Goal: Transaction & Acquisition: Book appointment/travel/reservation

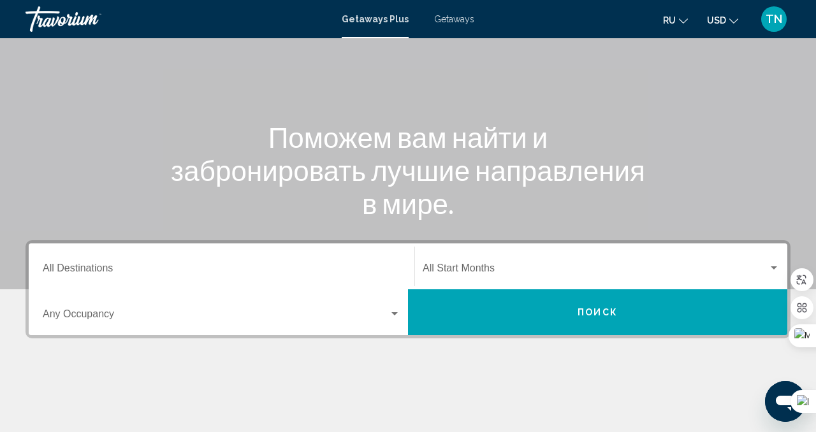
click at [318, 267] on input "Destination All Destinations" at bounding box center [222, 270] width 358 height 11
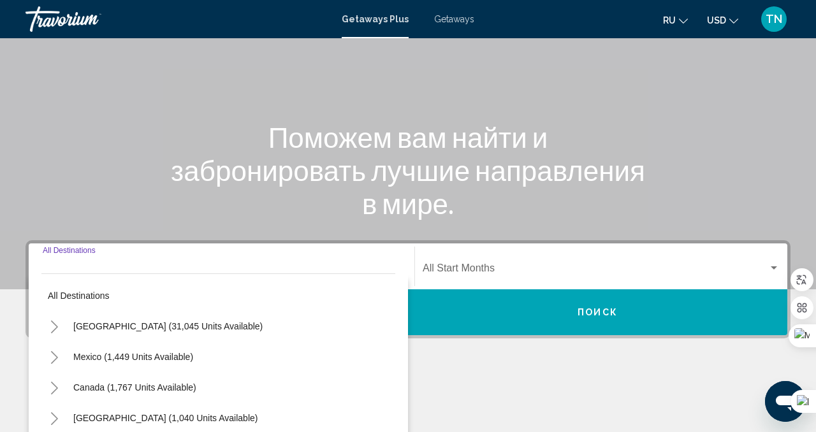
scroll to position [283, 0]
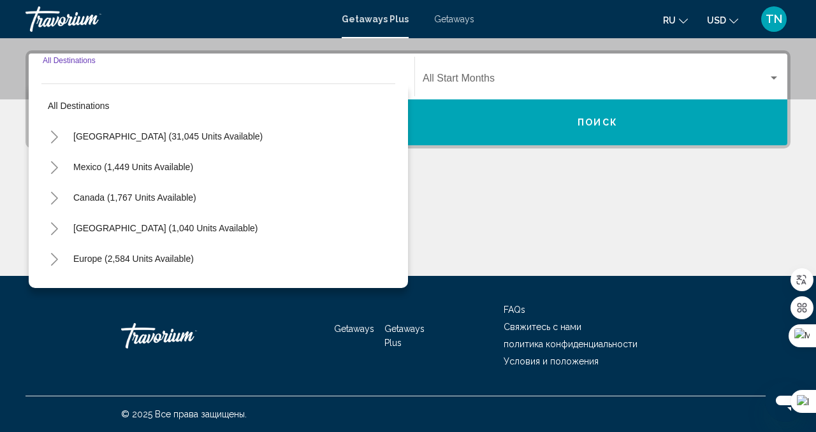
click at [226, 256] on div "Europe (2,584 units available)" at bounding box center [218, 259] width 354 height 31
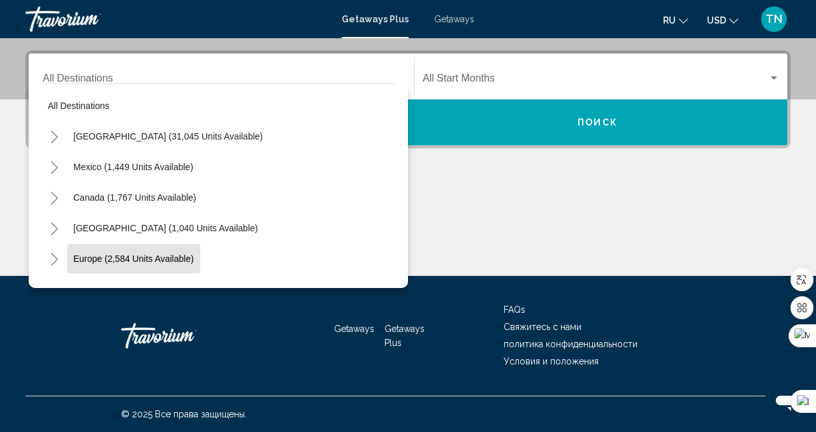
click at [136, 253] on button "Europe (2,584 units available)" at bounding box center [133, 258] width 133 height 29
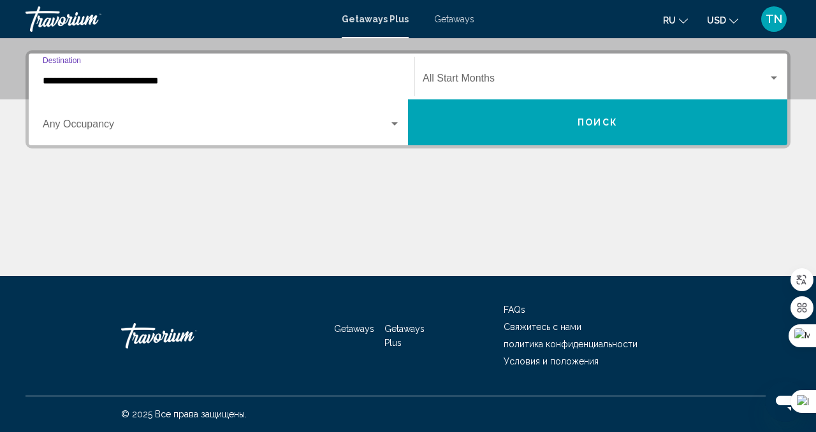
click at [109, 78] on input "**********" at bounding box center [222, 80] width 358 height 11
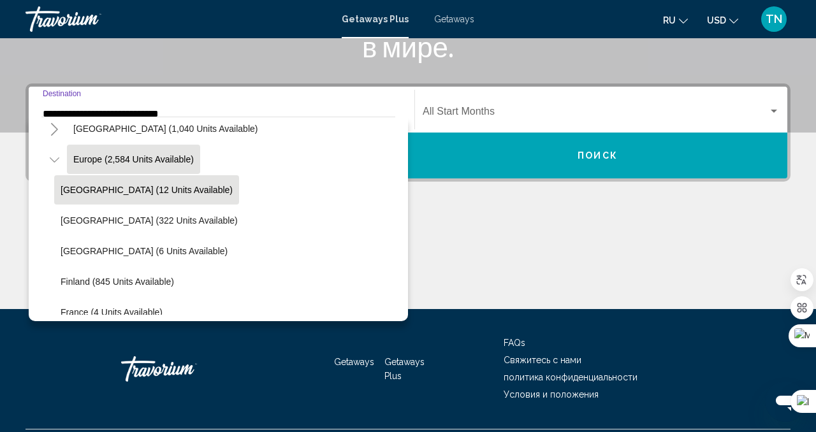
scroll to position [149, 0]
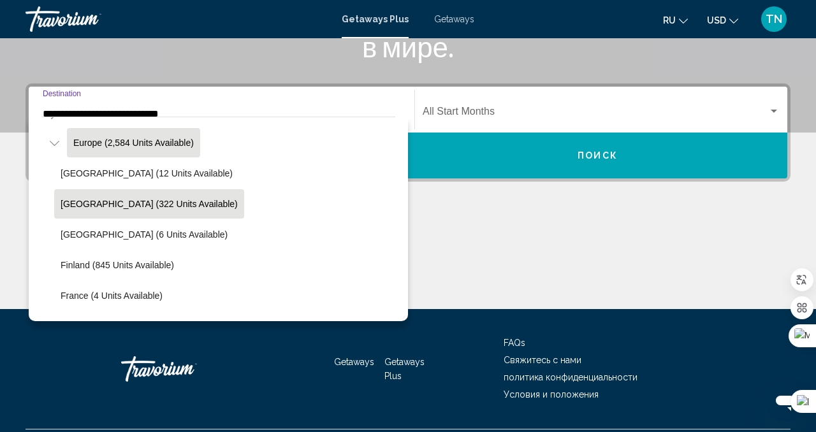
click at [125, 201] on span "[GEOGRAPHIC_DATA] (322 units available)" at bounding box center [149, 204] width 177 height 10
type input "**********"
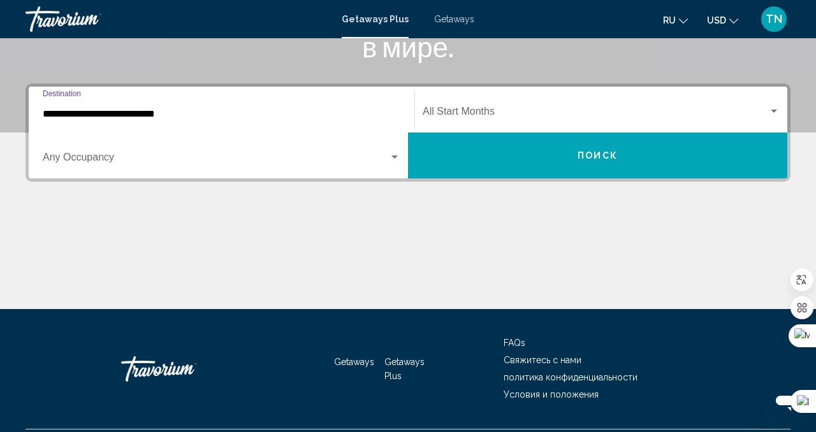
scroll to position [283, 0]
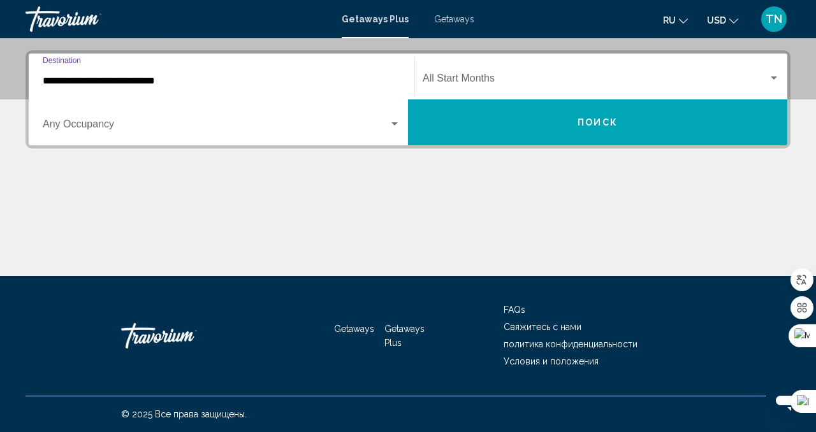
click at [394, 129] on div "Search widget" at bounding box center [222, 126] width 358 height 11
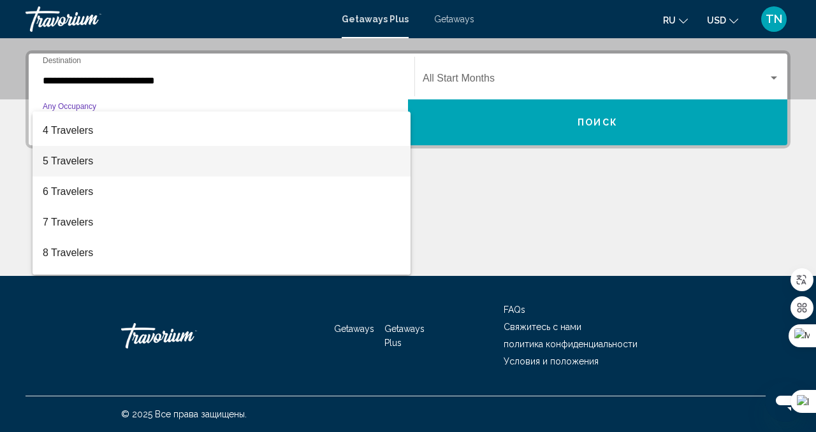
scroll to position [96, 0]
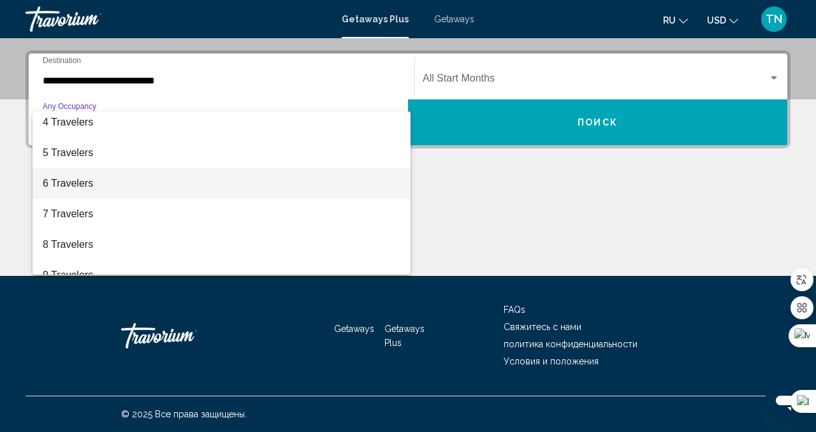
click at [302, 194] on span "6 Travelers" at bounding box center [222, 183] width 358 height 31
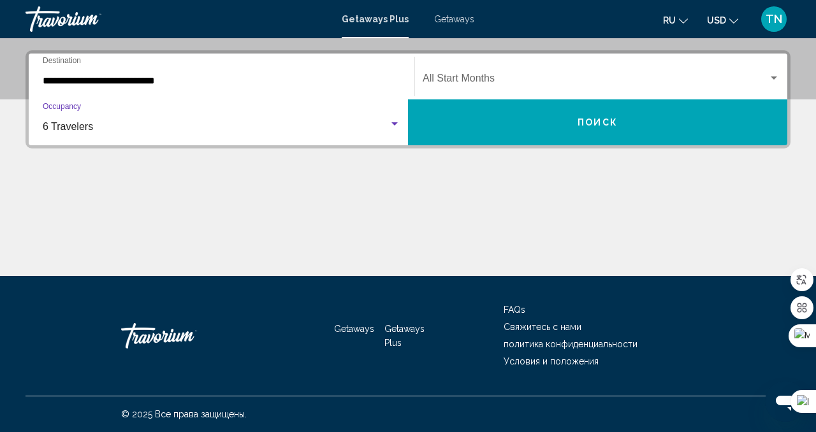
click at [514, 130] on button "Поиск" at bounding box center [598, 123] width 380 height 46
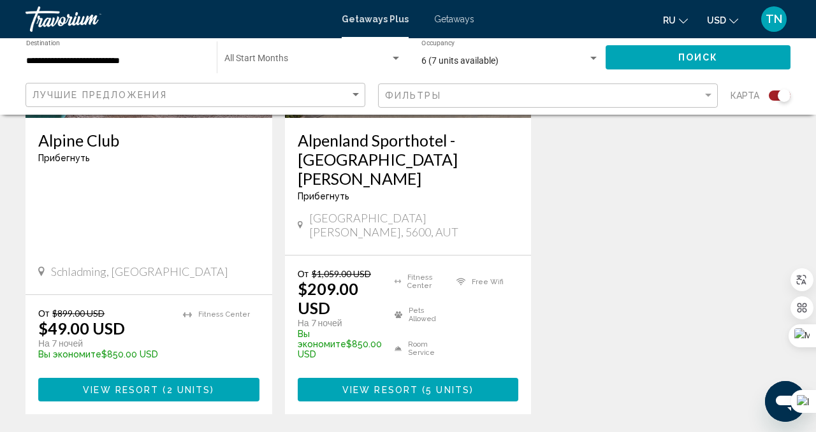
scroll to position [657, 0]
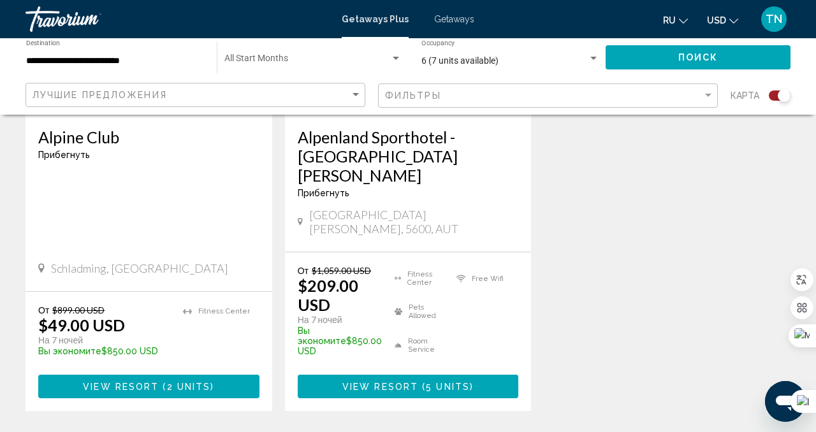
click at [204, 375] on button "View Resort ( 2 units )" at bounding box center [148, 387] width 221 height 24
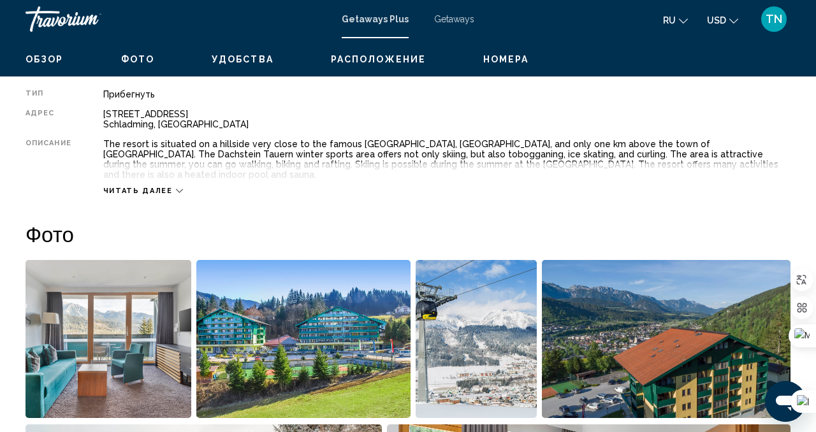
scroll to position [125, 0]
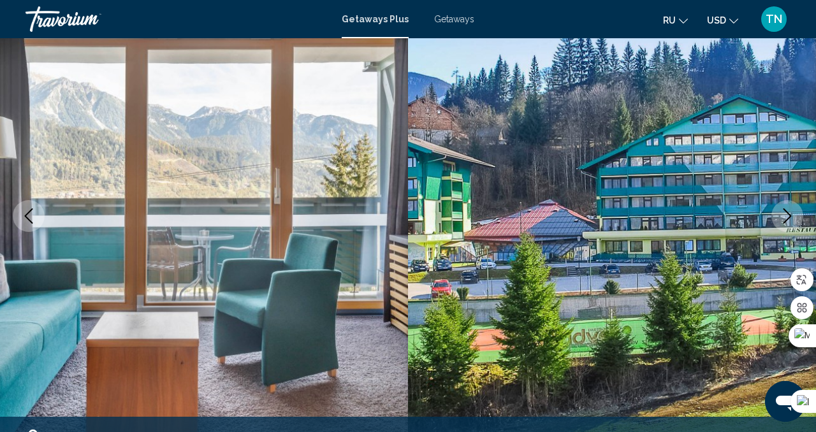
click at [778, 224] on button "Next image" at bounding box center [788, 216] width 32 height 32
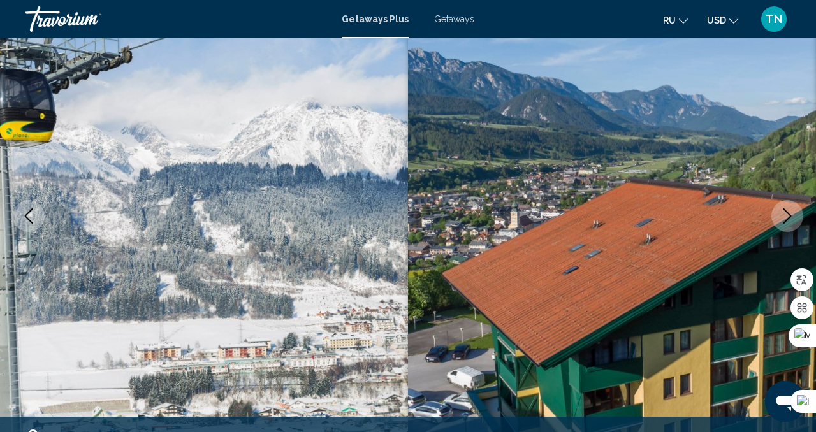
click at [778, 224] on button "Next image" at bounding box center [788, 216] width 32 height 32
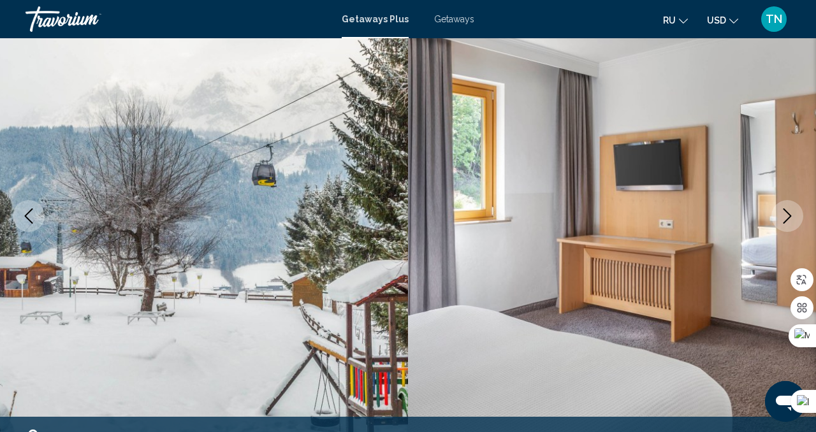
click at [778, 224] on button "Next image" at bounding box center [788, 216] width 32 height 32
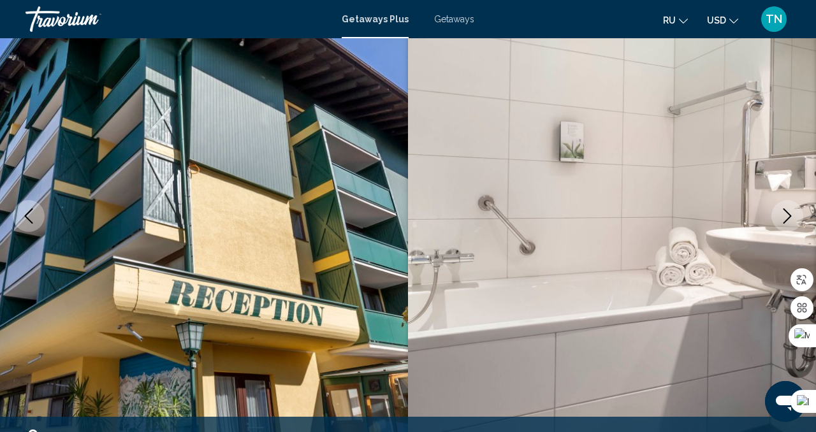
click at [778, 224] on button "Next image" at bounding box center [788, 216] width 32 height 32
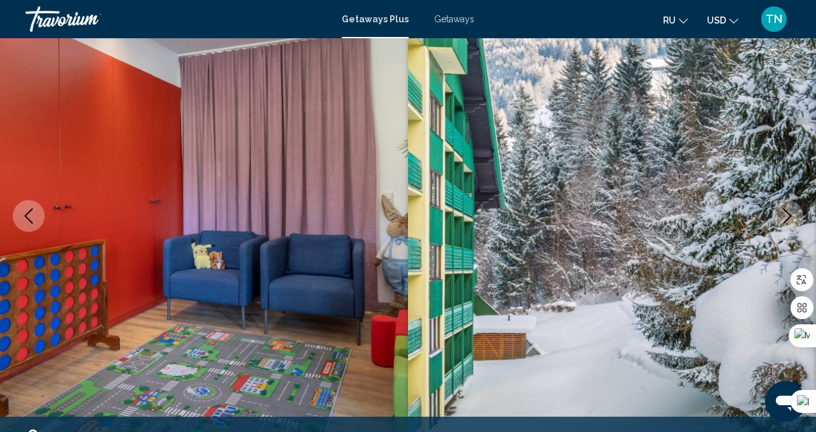
click at [778, 224] on button "Next image" at bounding box center [788, 216] width 32 height 32
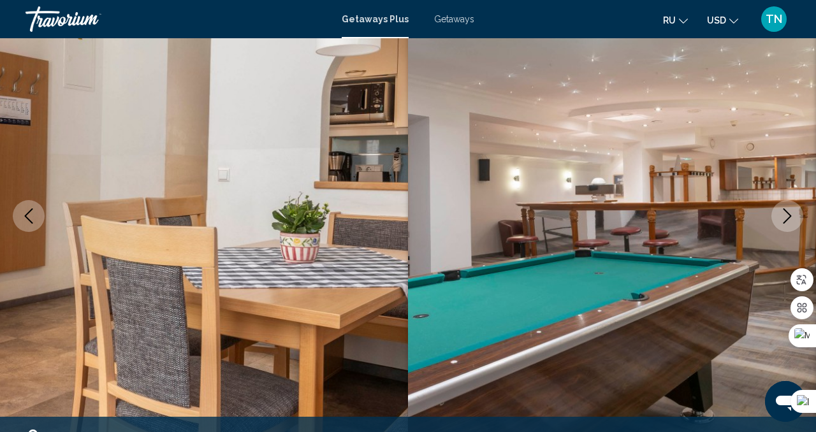
click at [778, 224] on button "Next image" at bounding box center [788, 216] width 32 height 32
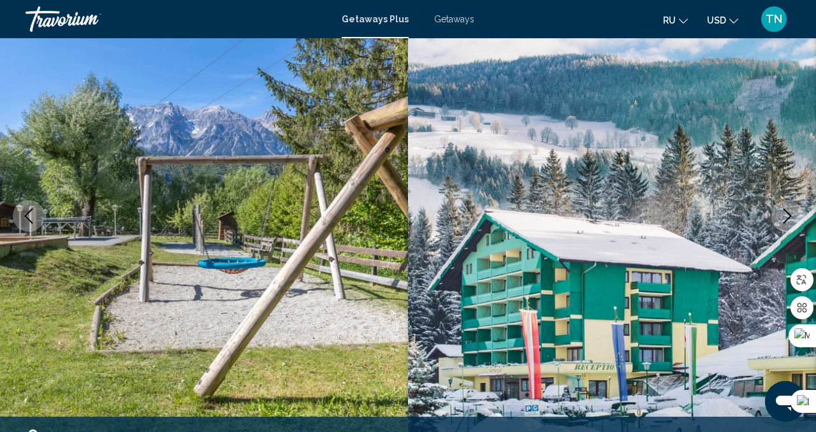
click at [778, 224] on button "Next image" at bounding box center [788, 216] width 32 height 32
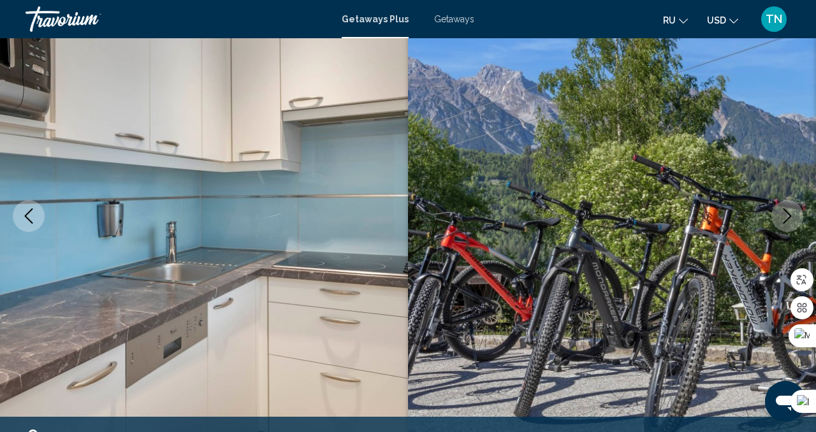
click at [778, 224] on button "Next image" at bounding box center [788, 216] width 32 height 32
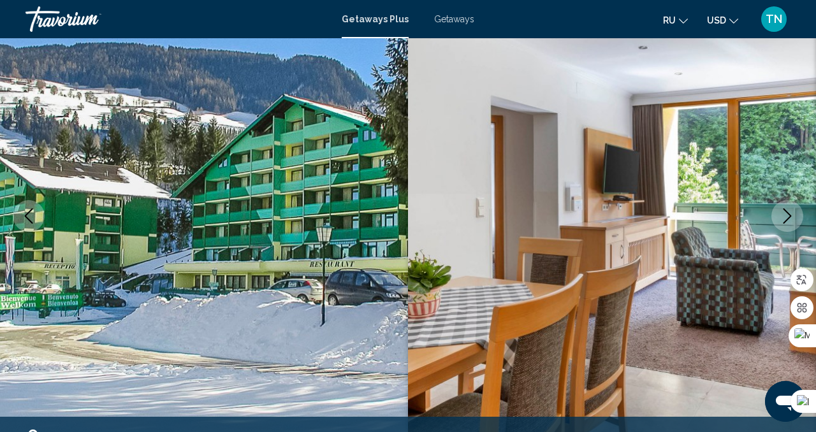
click at [778, 224] on button "Next image" at bounding box center [788, 216] width 32 height 32
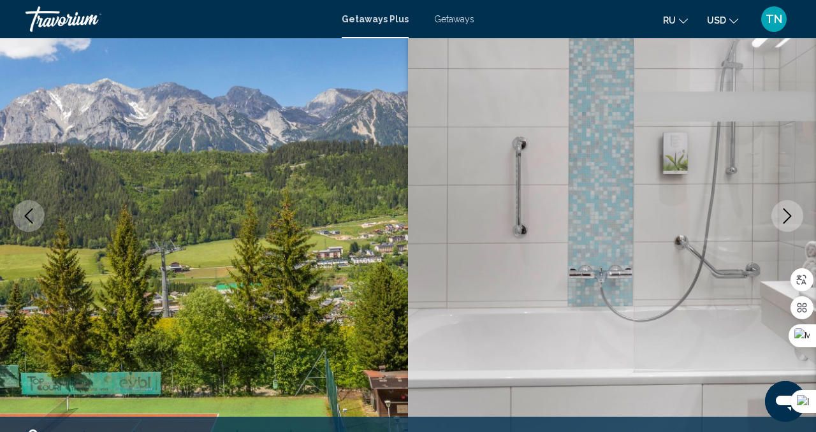
click at [778, 224] on button "Next image" at bounding box center [788, 216] width 32 height 32
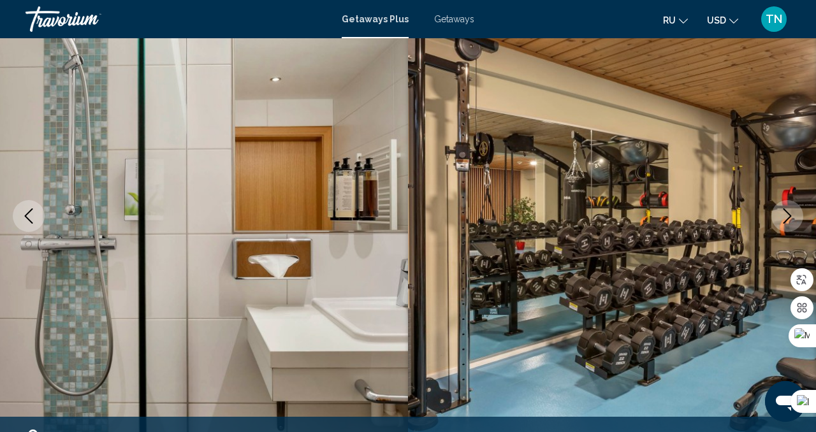
click at [778, 224] on button "Next image" at bounding box center [788, 216] width 32 height 32
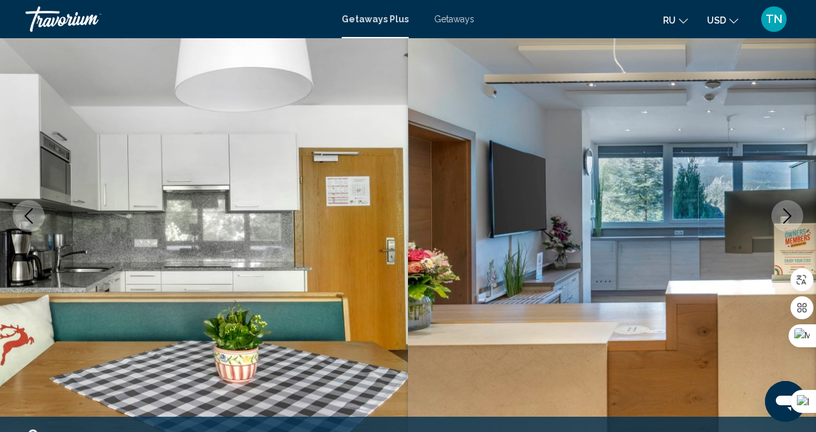
click at [778, 224] on button "Next image" at bounding box center [788, 216] width 32 height 32
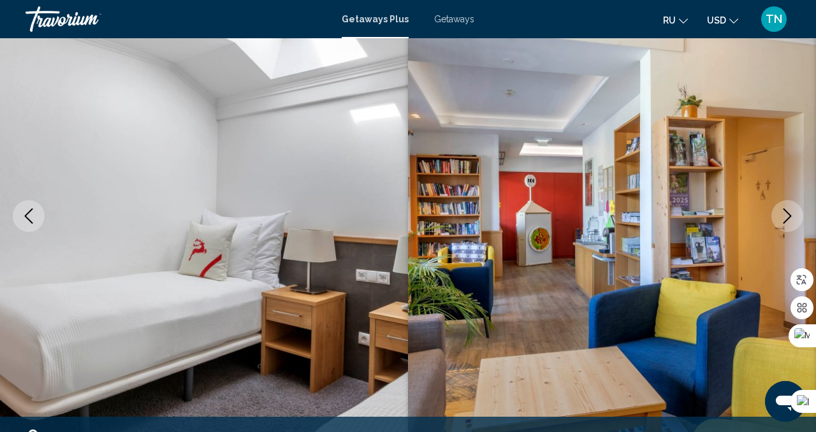
click at [778, 224] on button "Next image" at bounding box center [788, 216] width 32 height 32
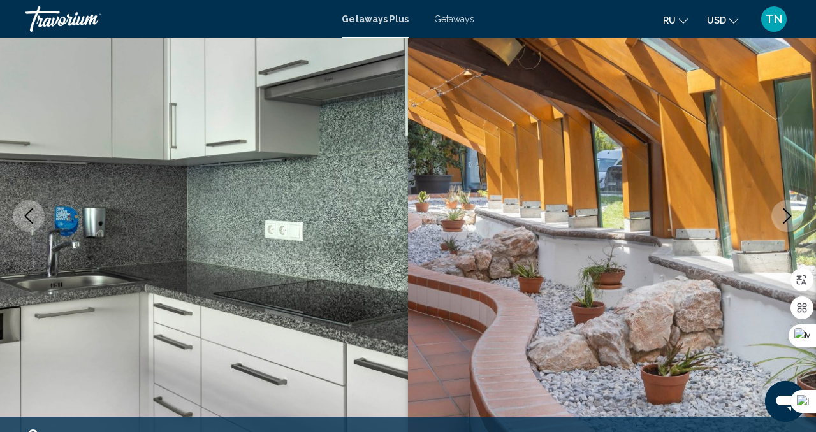
click at [778, 224] on button "Next image" at bounding box center [788, 216] width 32 height 32
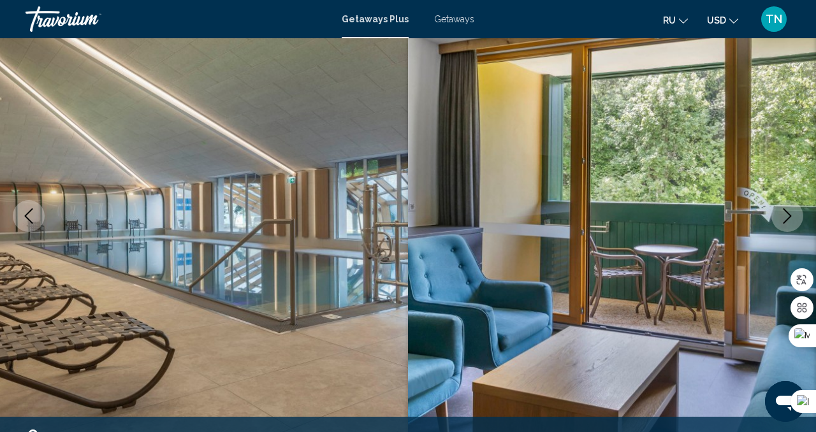
click at [778, 224] on button "Next image" at bounding box center [788, 216] width 32 height 32
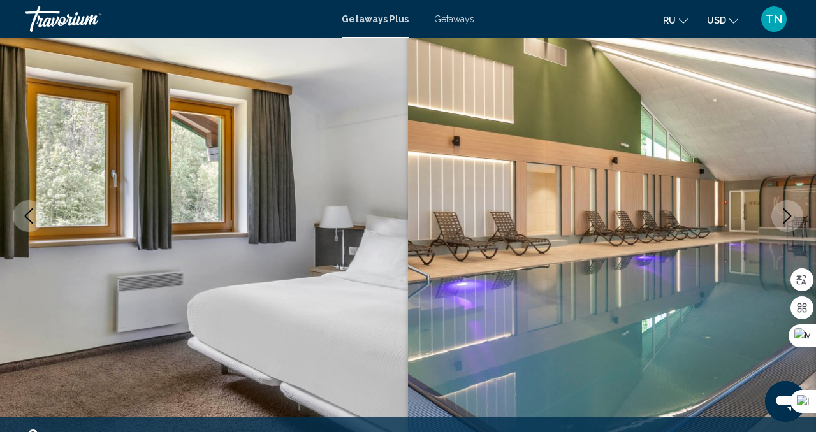
click at [778, 224] on button "Next image" at bounding box center [788, 216] width 32 height 32
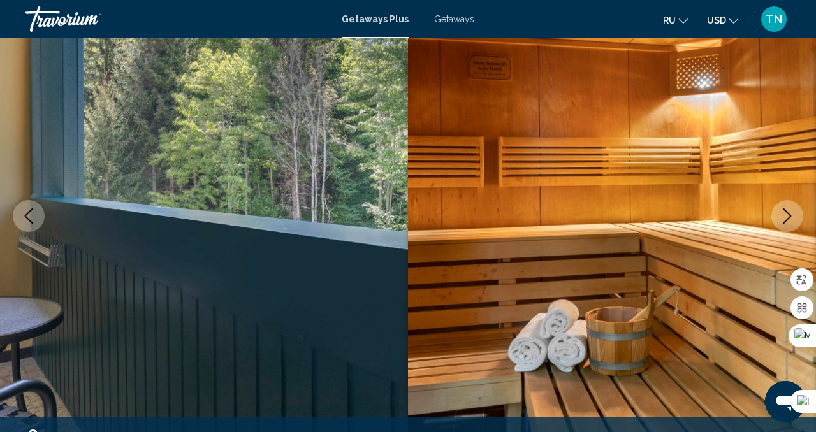
click at [778, 224] on button "Next image" at bounding box center [788, 216] width 32 height 32
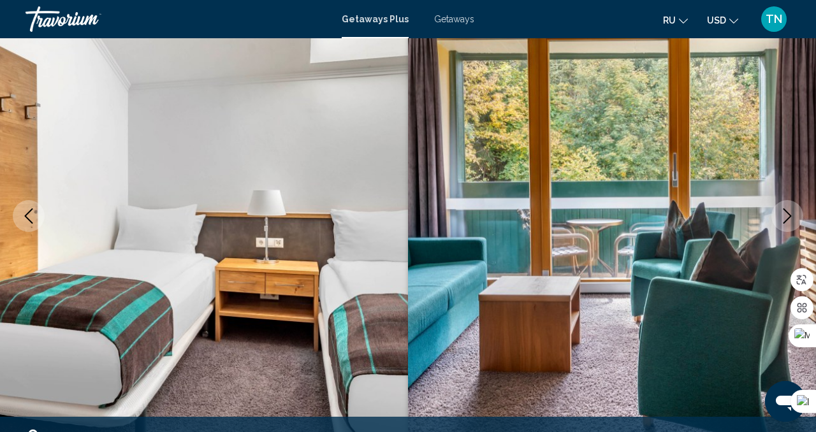
click at [778, 224] on button "Next image" at bounding box center [788, 216] width 32 height 32
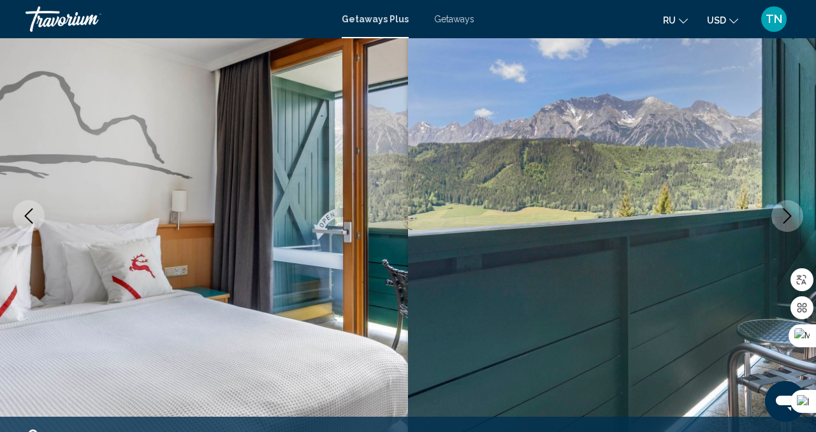
click at [778, 224] on button "Next image" at bounding box center [788, 216] width 32 height 32
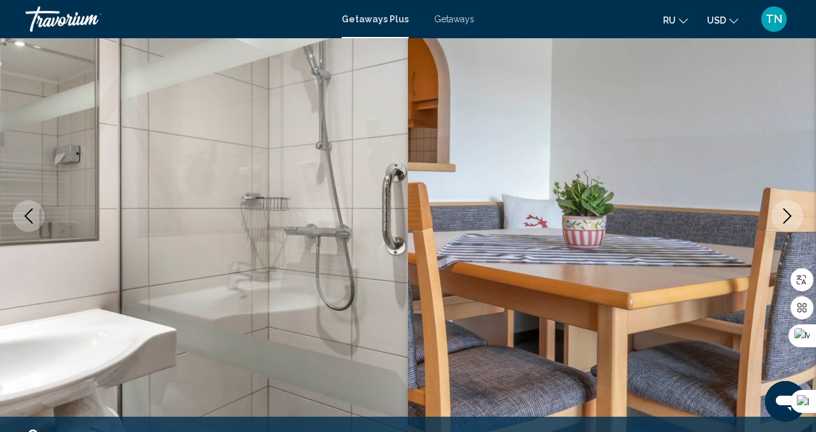
click at [778, 224] on button "Next image" at bounding box center [788, 216] width 32 height 32
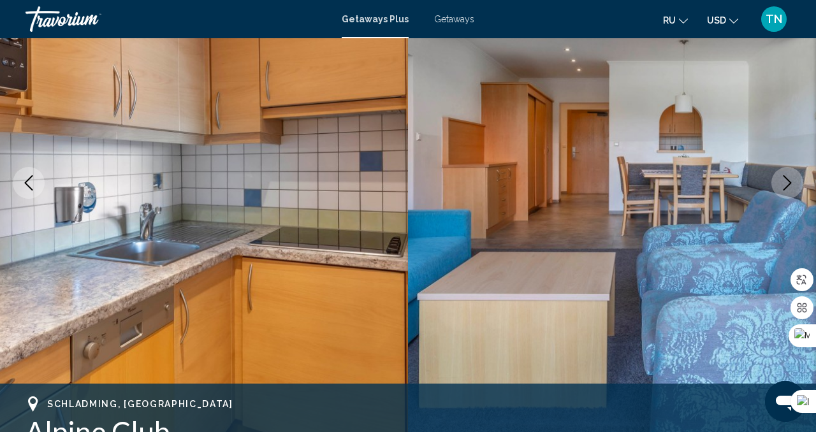
scroll to position [170, 0]
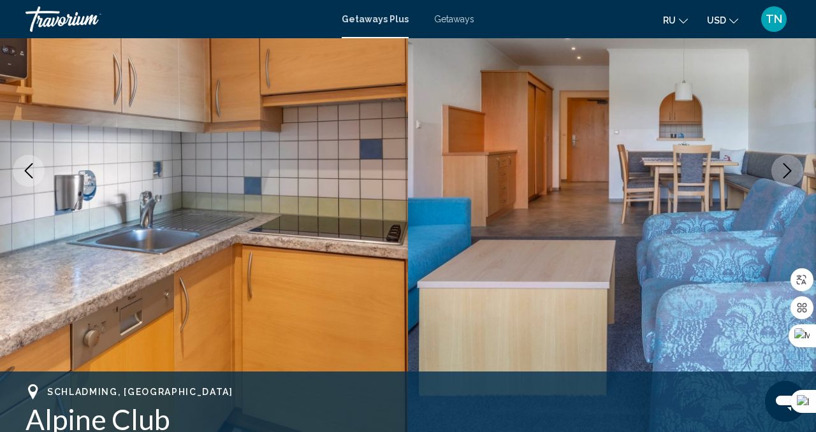
click at [790, 175] on icon "Next image" at bounding box center [787, 170] width 15 height 15
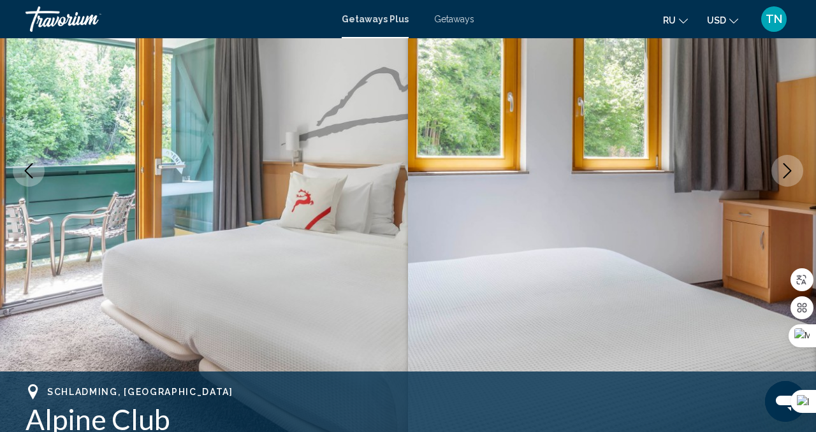
click at [790, 175] on icon "Next image" at bounding box center [787, 170] width 15 height 15
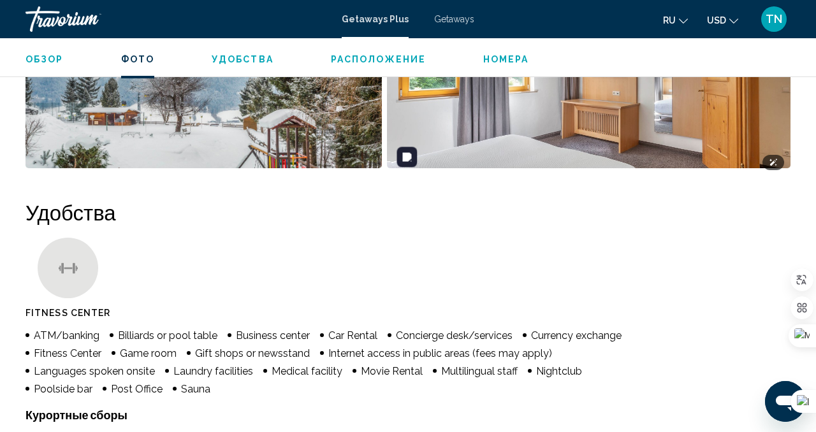
scroll to position [1052, 0]
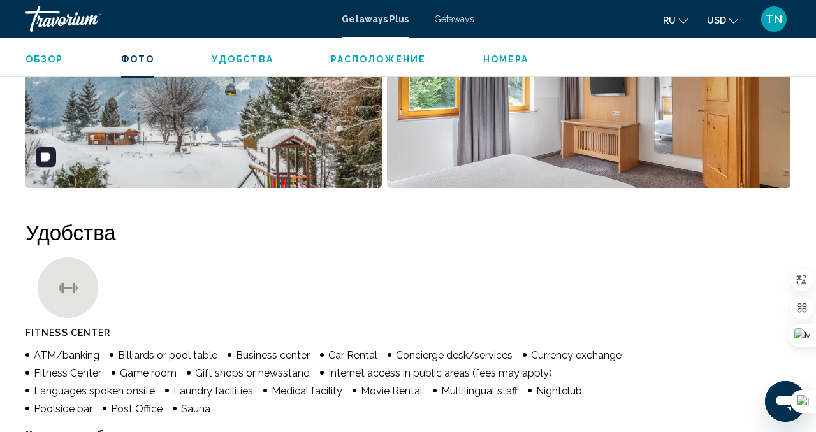
click at [356, 65] on div "Обзор Фото Удобства Расположение Номера искать" at bounding box center [408, 58] width 816 height 40
click at [352, 61] on span "Расположение" at bounding box center [378, 59] width 95 height 10
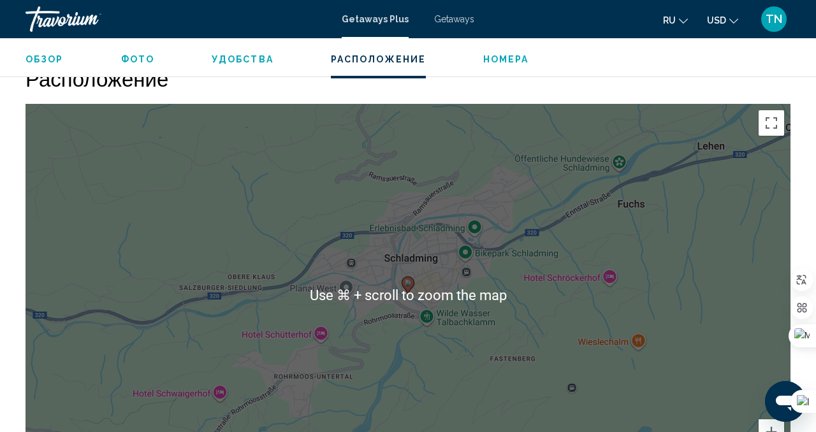
scroll to position [2051, 0]
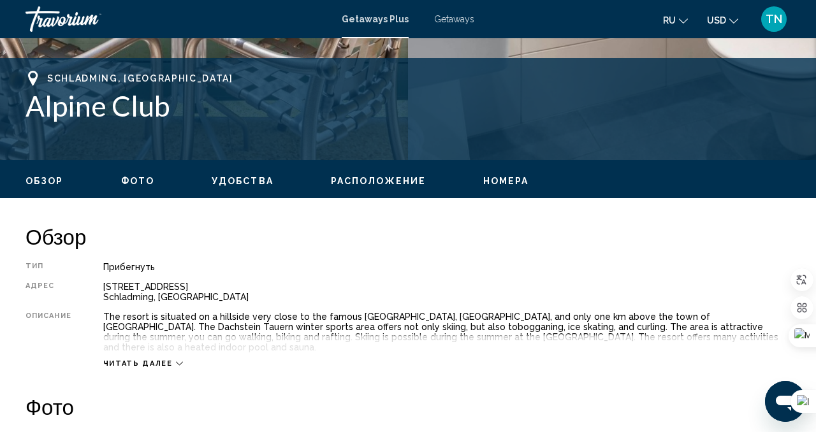
scroll to position [450, 0]
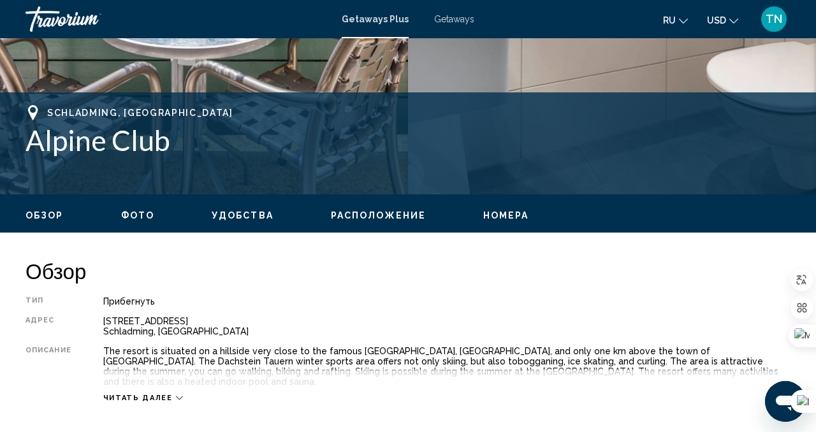
click at [457, 20] on span "Getaways" at bounding box center [454, 19] width 40 height 10
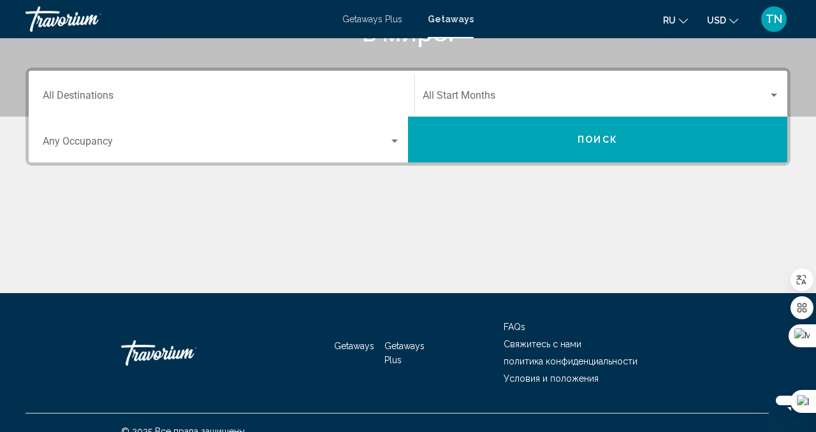
click at [240, 101] on input "Destination All Destinations" at bounding box center [222, 97] width 358 height 11
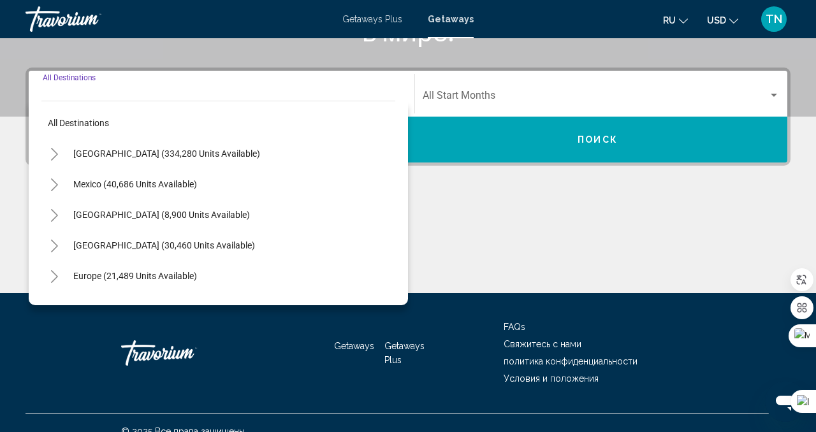
scroll to position [283, 0]
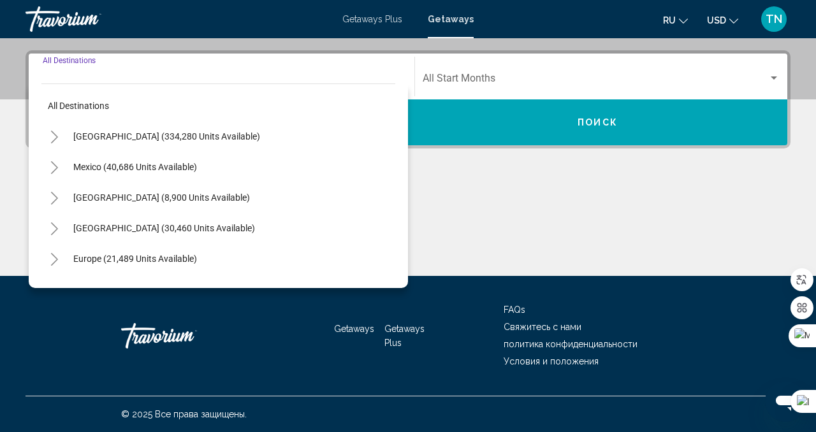
click at [231, 260] on div "Europe (21,489 units available)" at bounding box center [218, 259] width 354 height 31
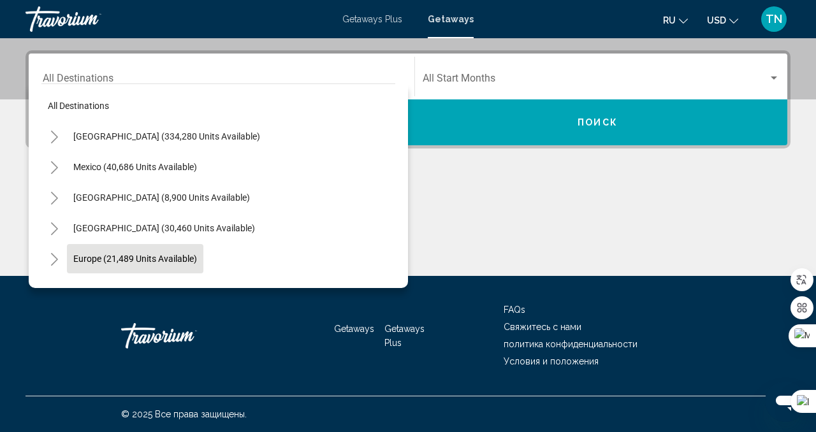
click at [163, 264] on button "Europe (21,489 units available)" at bounding box center [135, 258] width 136 height 29
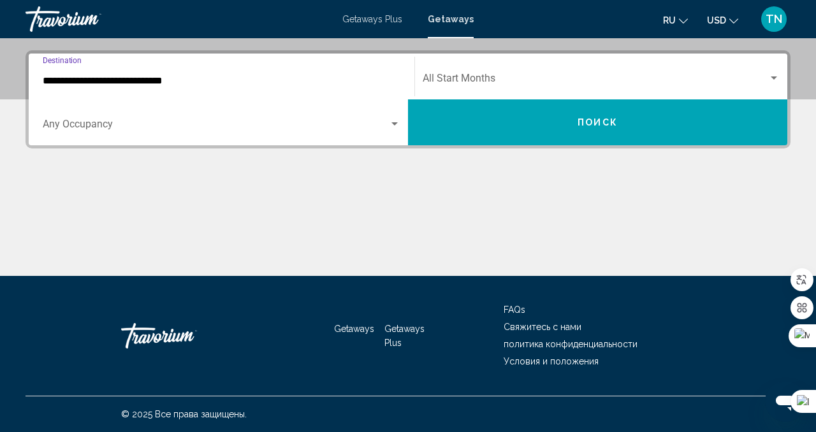
click at [148, 85] on input "**********" at bounding box center [222, 80] width 358 height 11
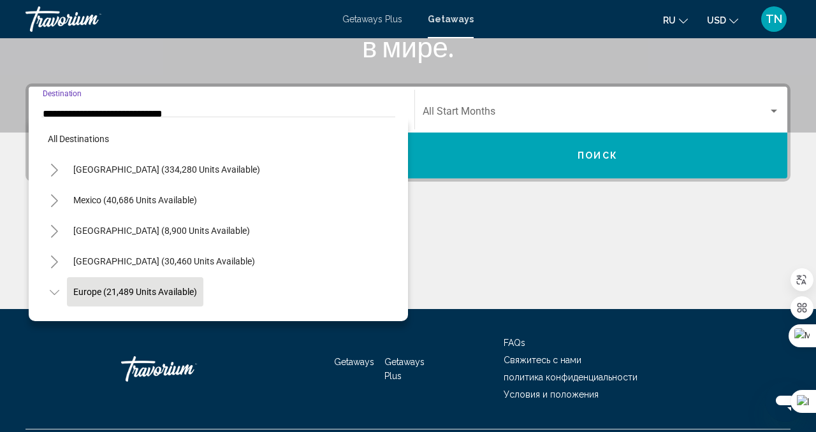
scroll to position [76, 0]
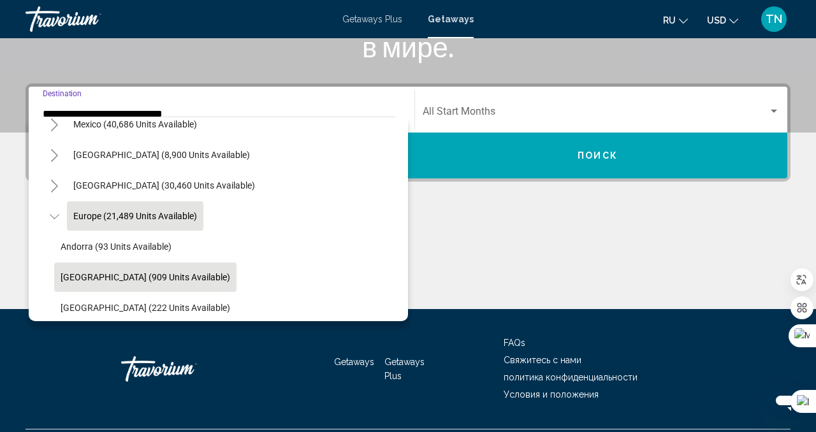
click at [159, 281] on span "[GEOGRAPHIC_DATA] (909 units available)" at bounding box center [146, 277] width 170 height 10
type input "**********"
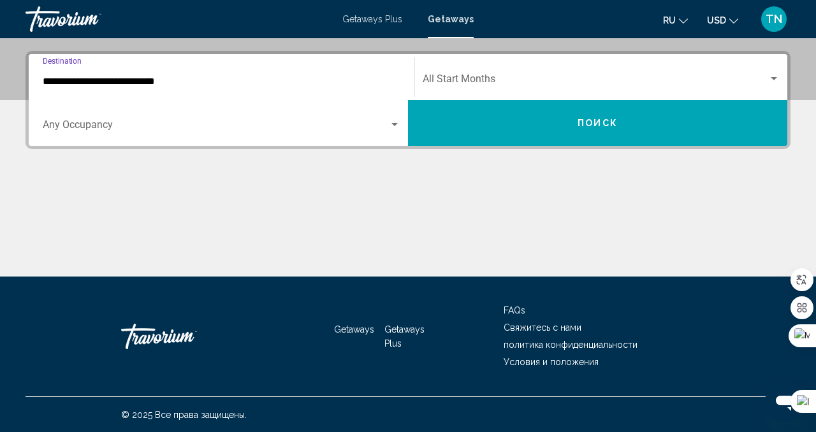
scroll to position [283, 0]
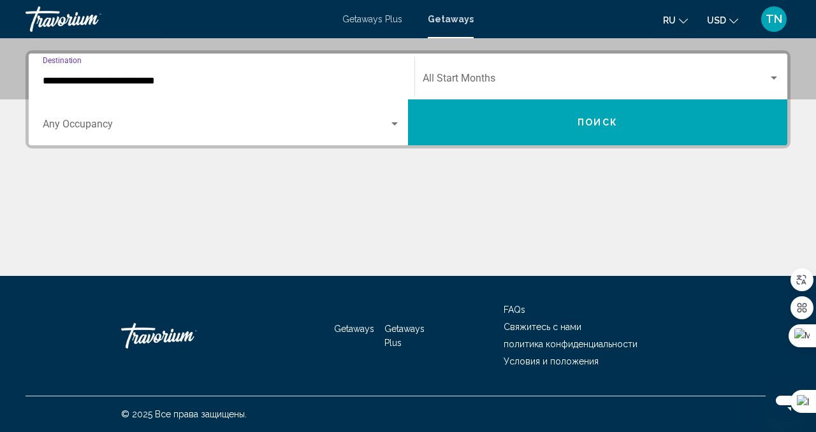
click at [397, 134] on div "Occupancy Any Occupancy" at bounding box center [222, 123] width 358 height 40
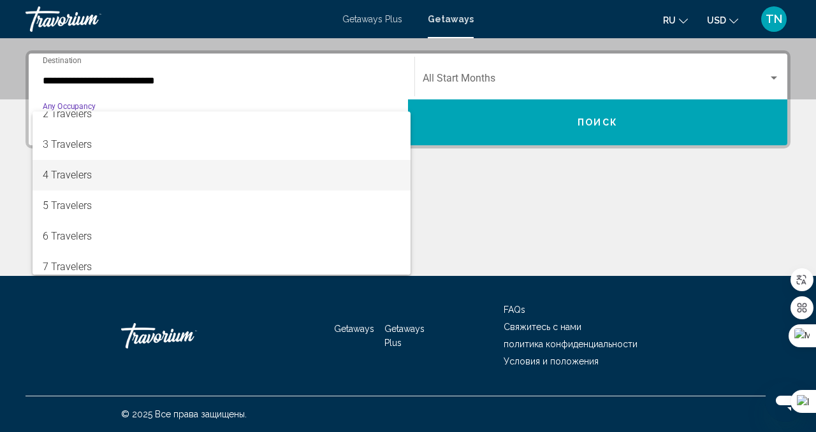
scroll to position [71, 0]
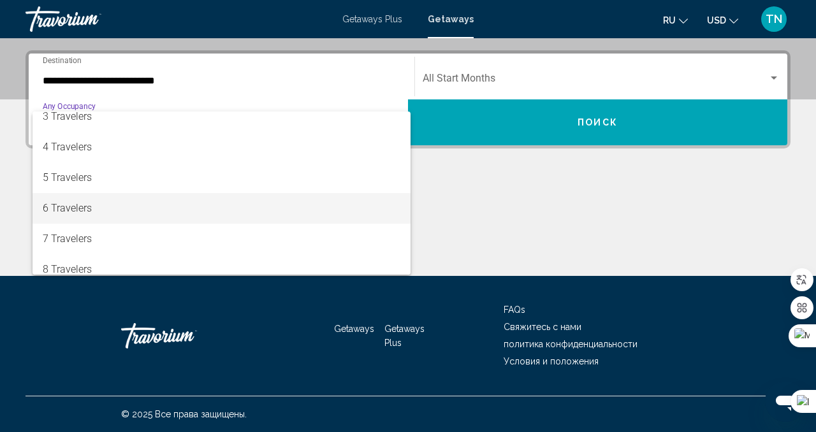
click at [306, 206] on span "6 Travelers" at bounding box center [222, 208] width 358 height 31
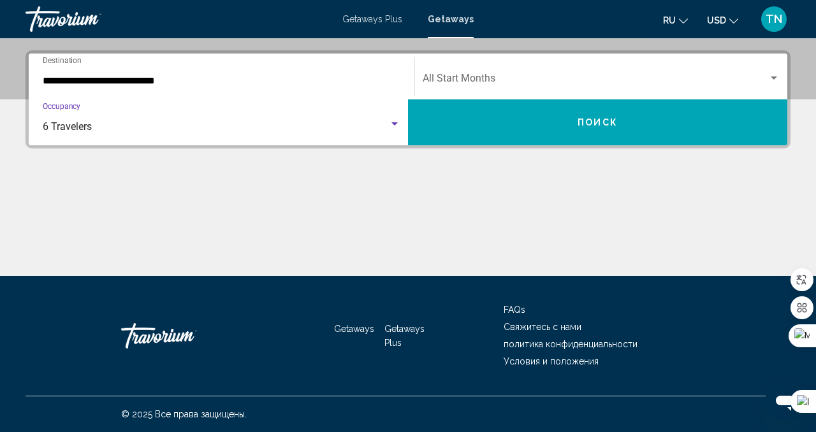
click at [577, 129] on button "Поиск" at bounding box center [598, 123] width 380 height 46
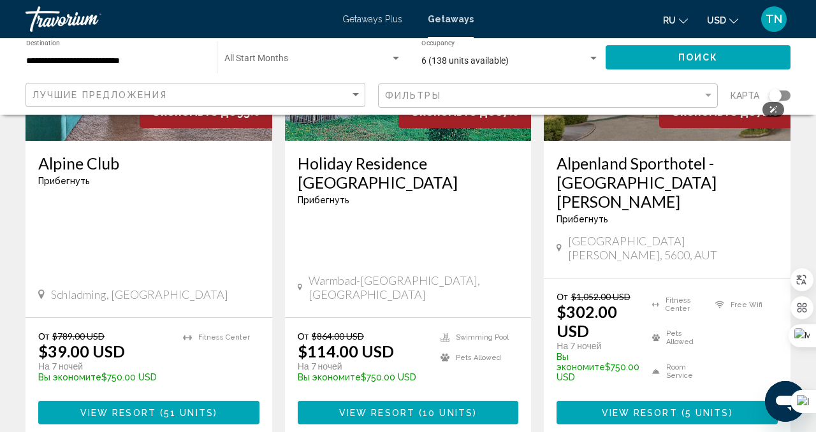
scroll to position [251, 0]
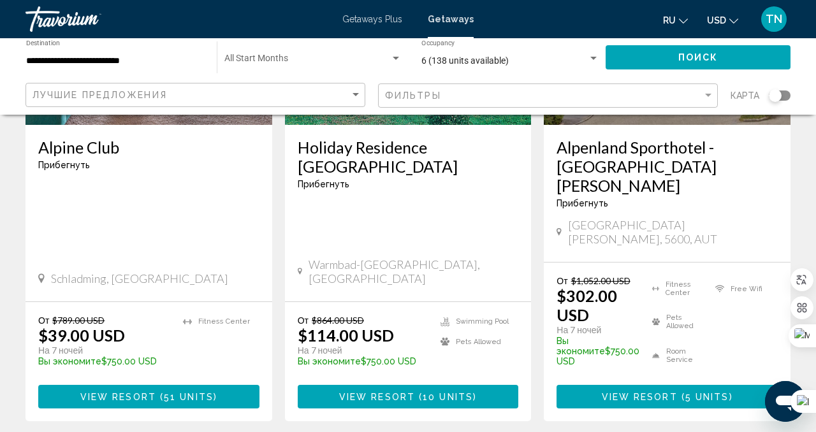
click at [386, 392] on span "View Resort" at bounding box center [377, 397] width 76 height 10
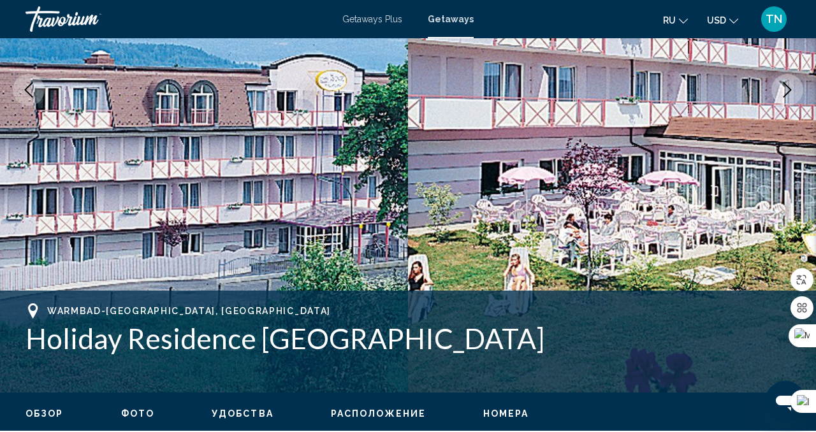
scroll to position [125, 0]
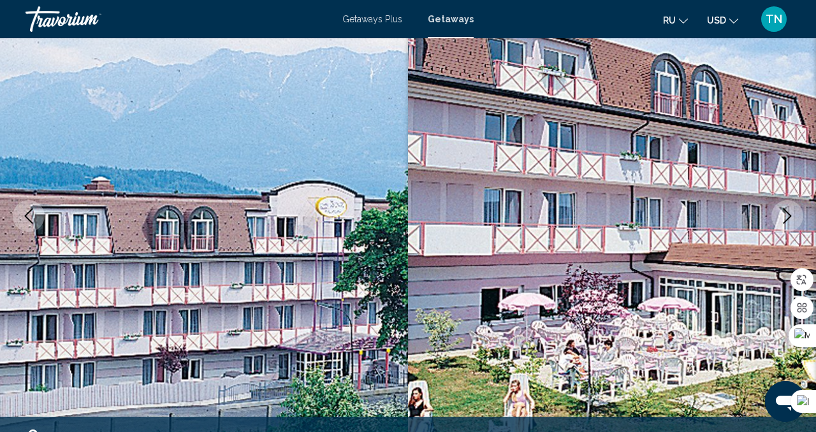
click at [791, 220] on icon "Next image" at bounding box center [787, 216] width 15 height 15
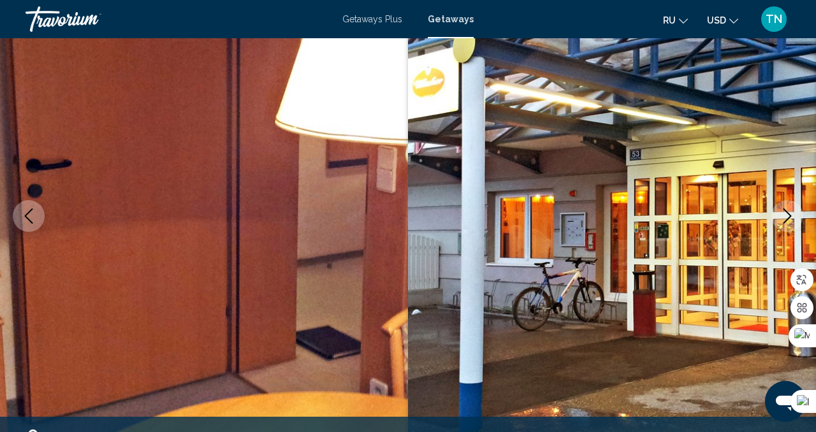
click at [791, 220] on icon "Next image" at bounding box center [787, 216] width 15 height 15
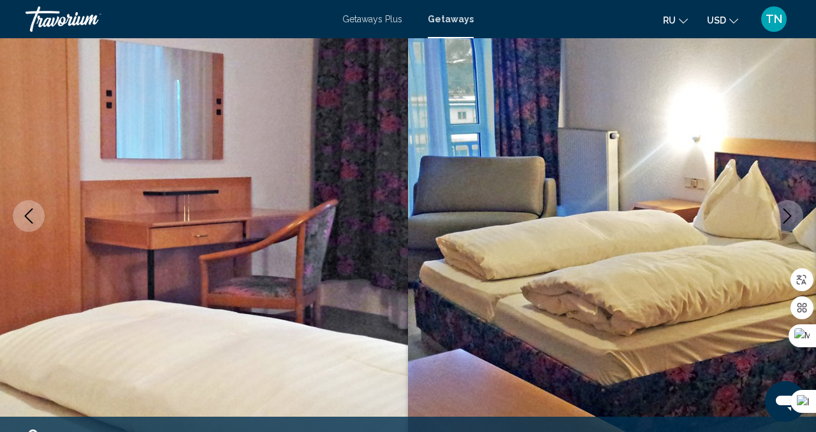
click at [791, 220] on icon "Next image" at bounding box center [787, 216] width 15 height 15
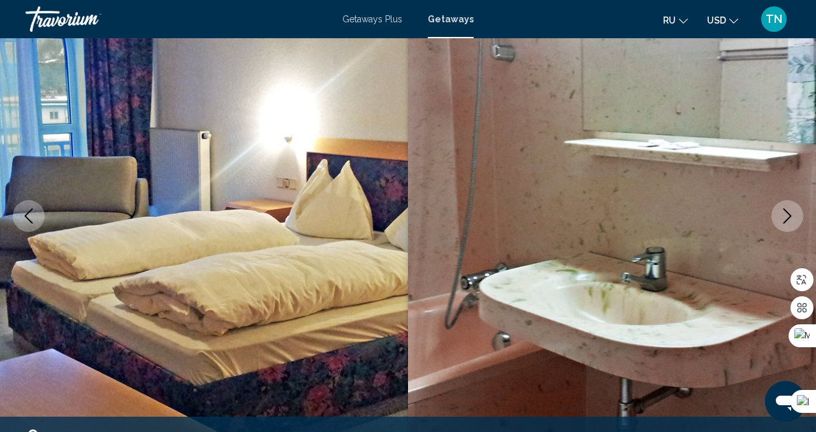
click at [791, 220] on icon "Next image" at bounding box center [787, 216] width 15 height 15
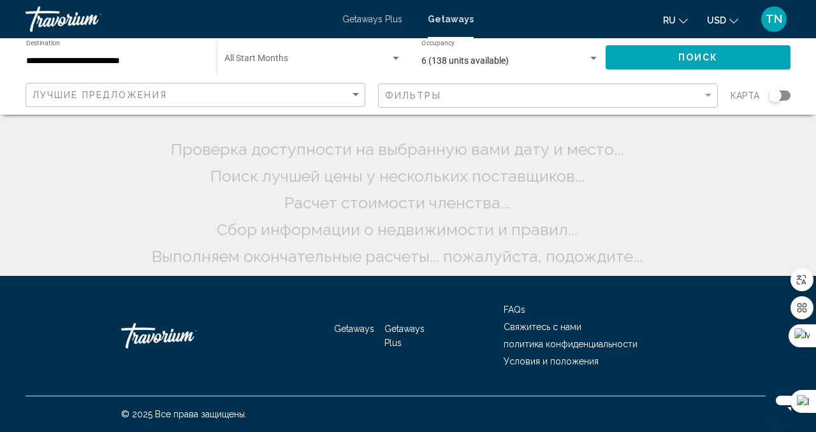
click at [381, 29] on div "Getaways Plus Getaways ru English Español Français Italiano Português русский U…" at bounding box center [408, 19] width 816 height 27
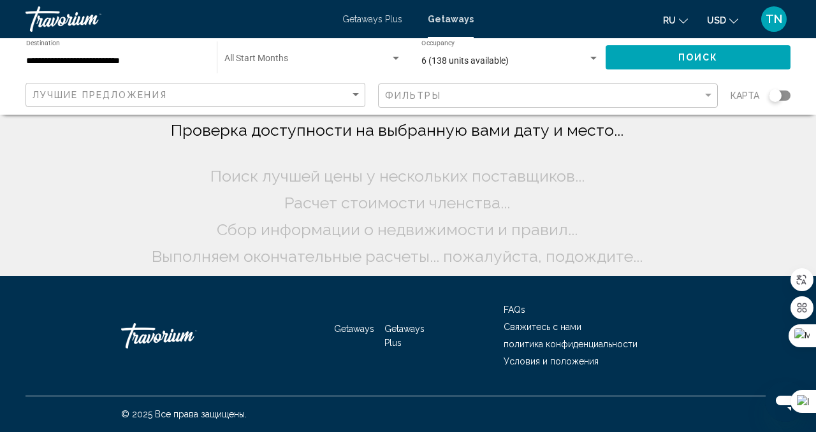
click at [375, 21] on span "Getaways Plus" at bounding box center [373, 19] width 60 height 10
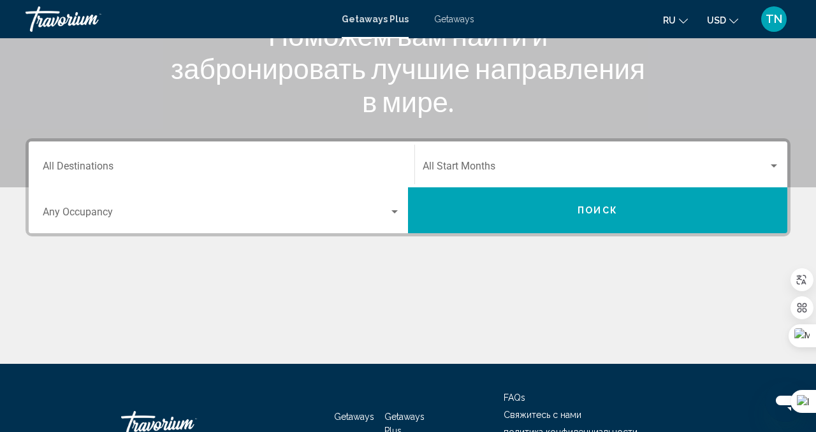
scroll to position [156, 0]
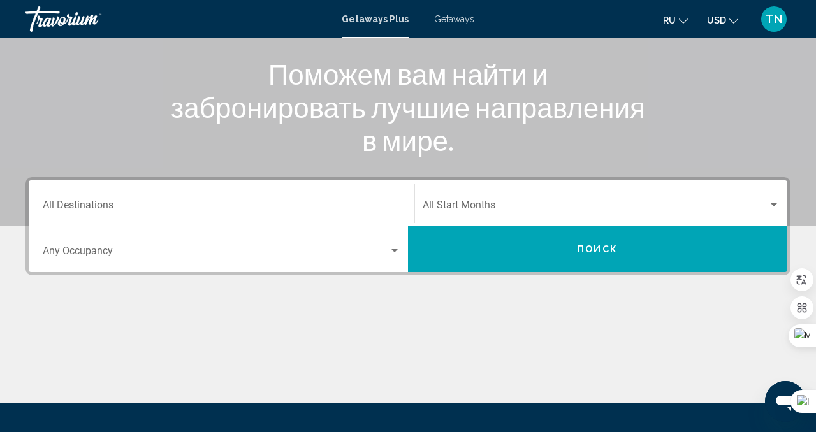
click at [391, 200] on div "Destination All Destinations" at bounding box center [222, 204] width 358 height 40
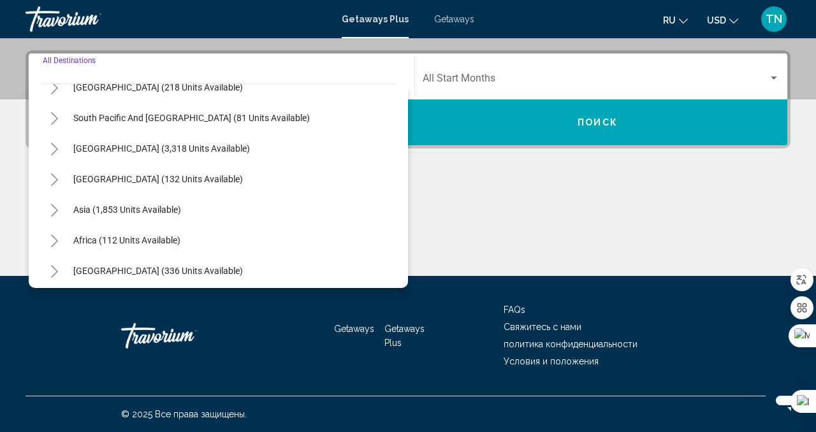
scroll to position [207, 0]
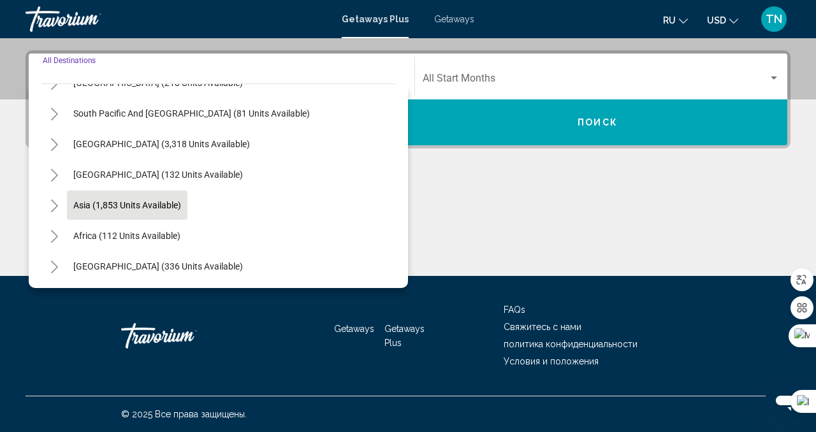
click at [147, 212] on button "Asia (1,853 units available)" at bounding box center [127, 205] width 121 height 29
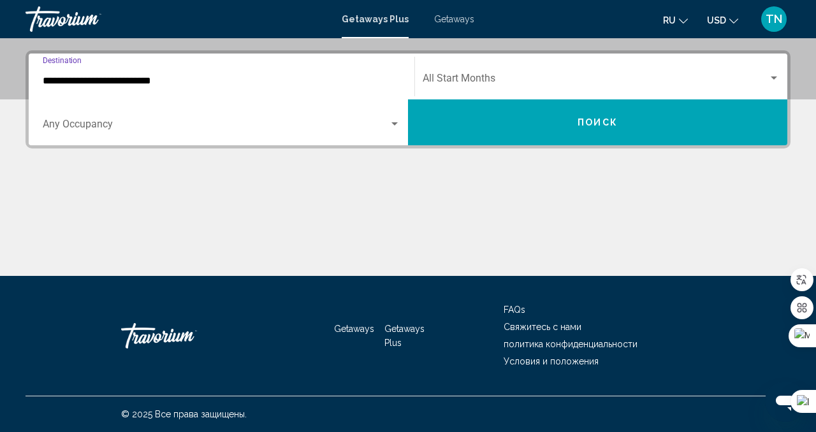
click at [239, 81] on input "**********" at bounding box center [222, 80] width 358 height 11
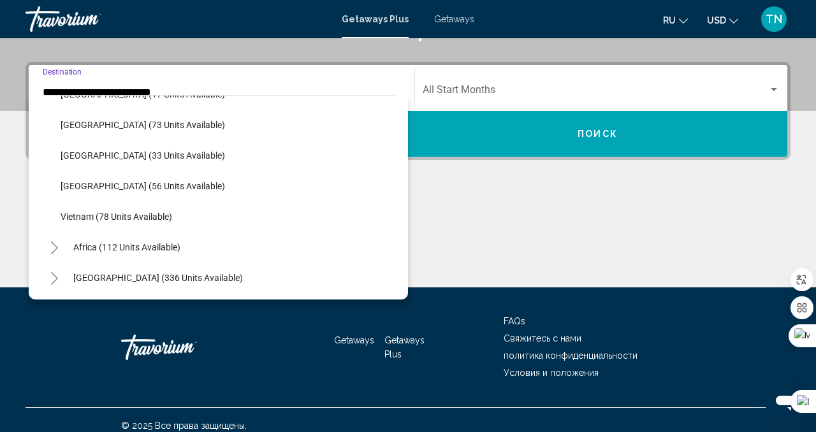
scroll to position [283, 0]
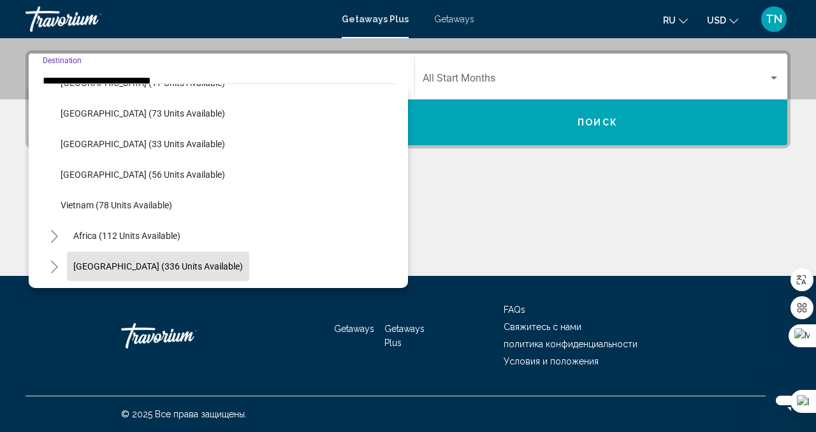
click at [202, 262] on span "[GEOGRAPHIC_DATA] (336 units available)" at bounding box center [158, 267] width 170 height 10
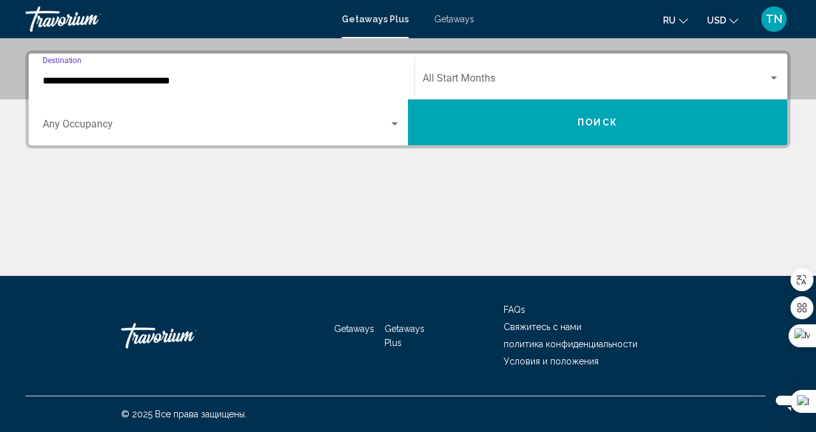
click at [235, 89] on div "**********" at bounding box center [222, 77] width 358 height 40
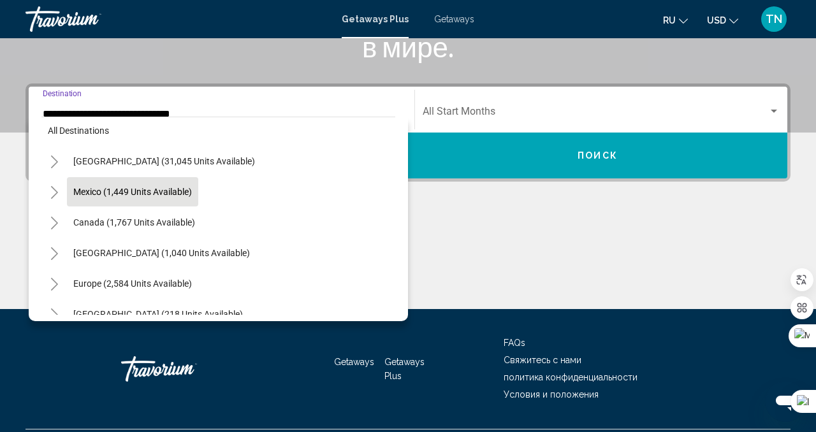
scroll to position [0, 0]
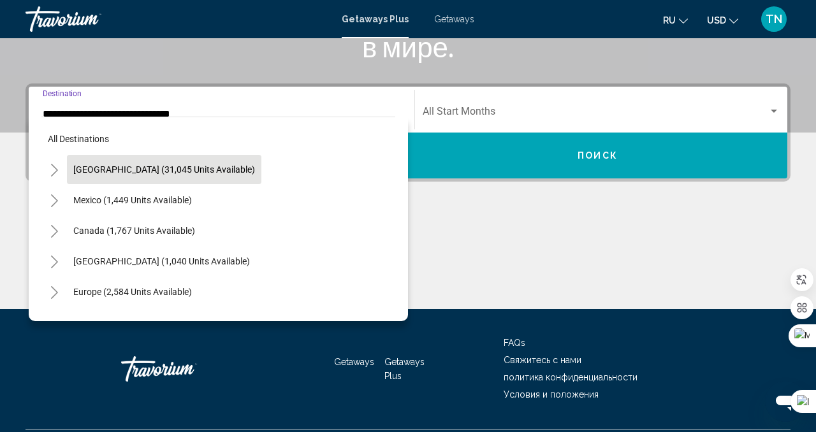
click at [133, 180] on button "[GEOGRAPHIC_DATA] (31,045 units available)" at bounding box center [164, 169] width 195 height 29
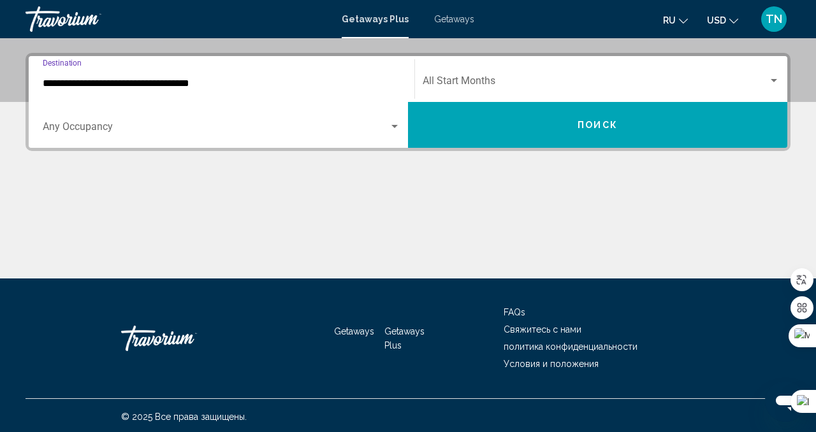
scroll to position [283, 0]
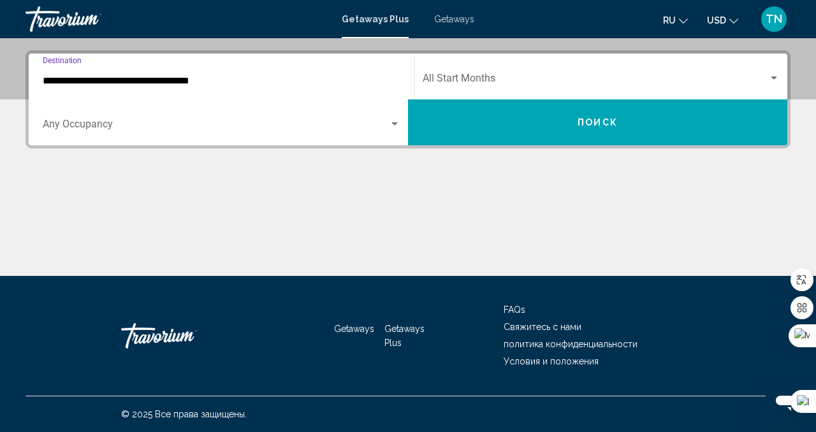
click at [111, 84] on input "**********" at bounding box center [222, 80] width 358 height 11
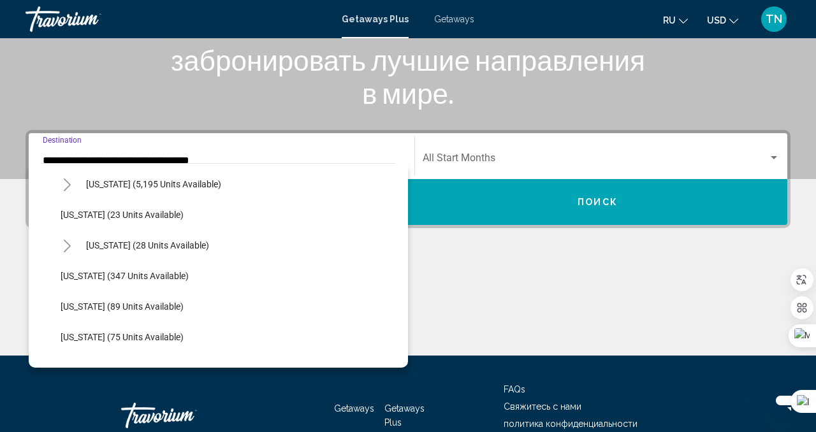
scroll to position [172, 0]
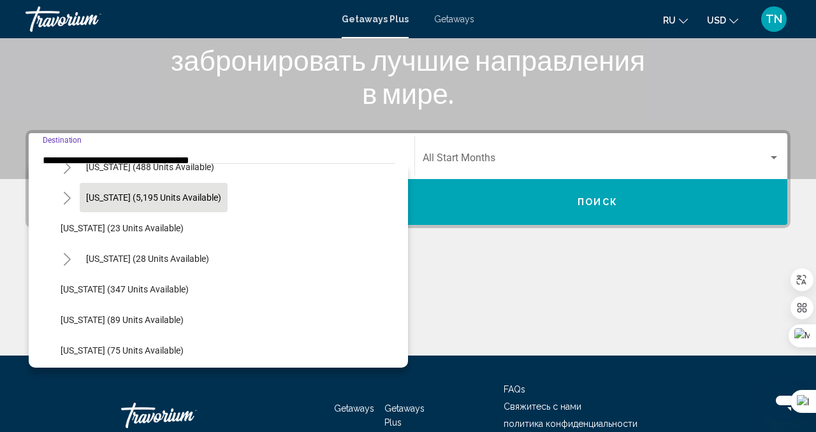
click at [161, 189] on button "[US_STATE] (5,195 units available)" at bounding box center [154, 197] width 148 height 29
type input "**********"
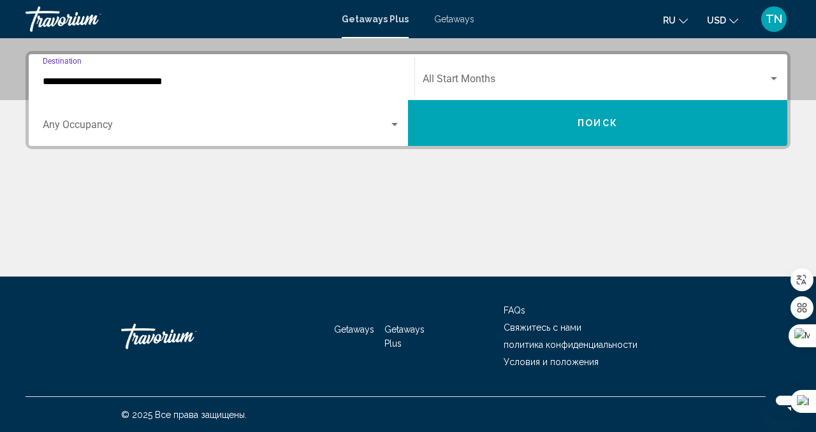
scroll to position [283, 0]
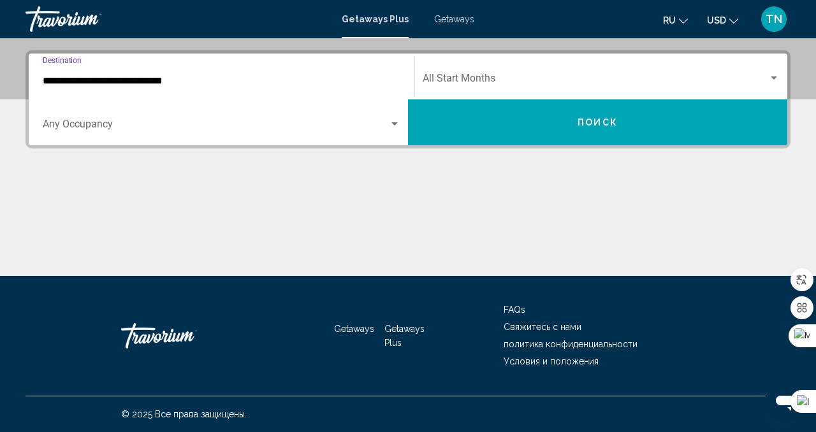
click at [505, 125] on button "Поиск" at bounding box center [598, 123] width 380 height 46
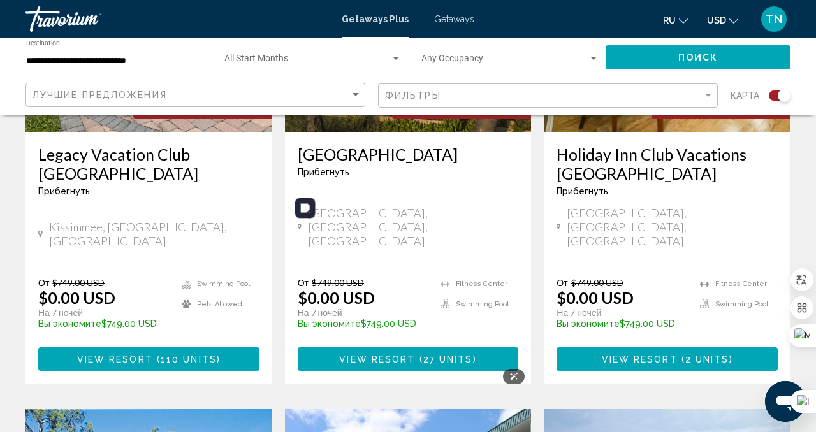
scroll to position [1790, 0]
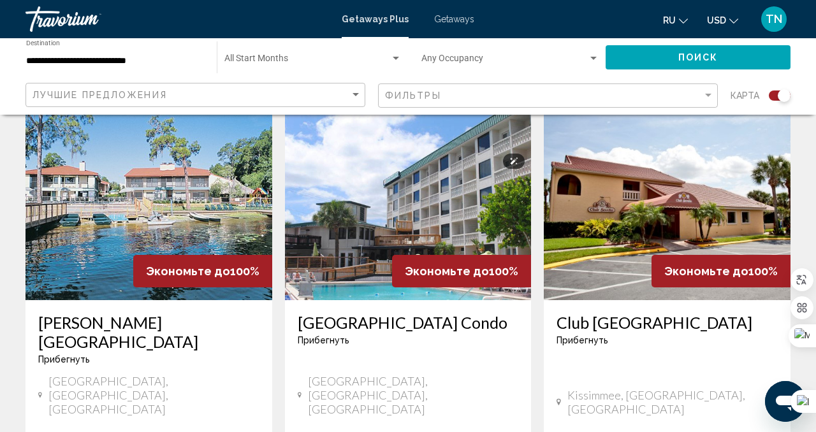
scroll to position [1994, 0]
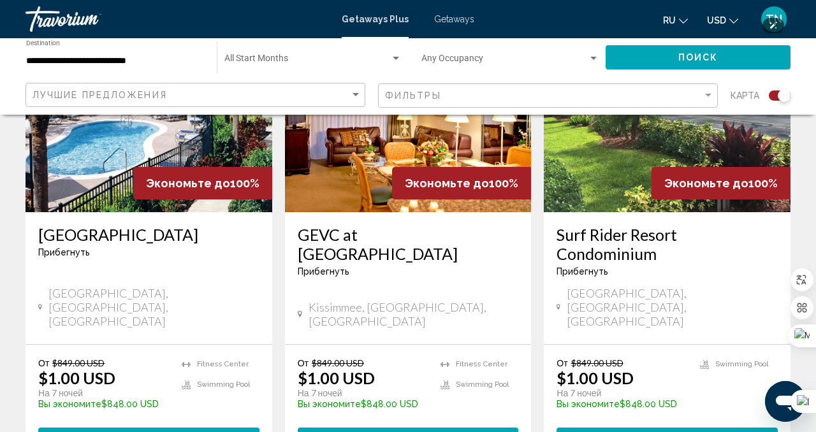
scroll to position [2156, 0]
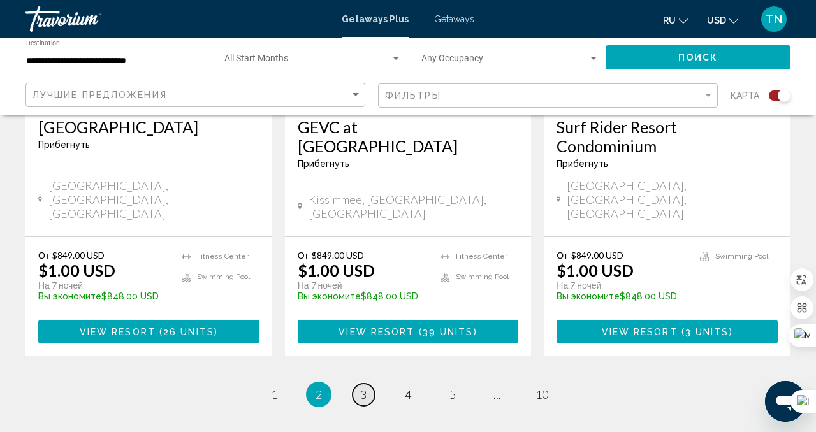
click at [367, 384] on link "page 3" at bounding box center [364, 395] width 22 height 22
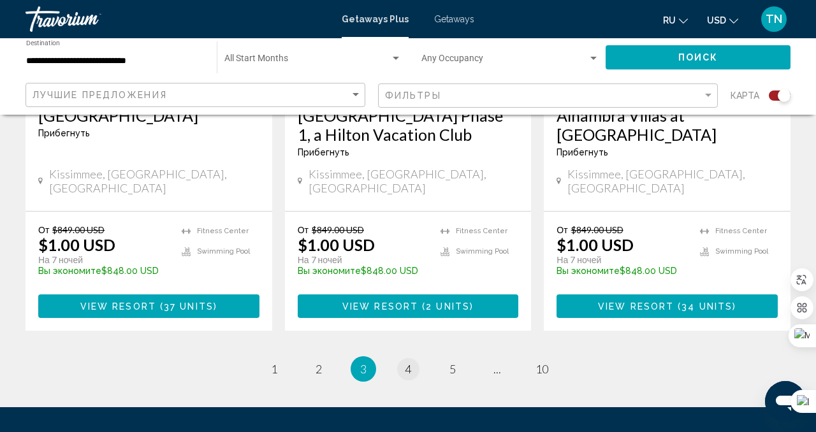
scroll to position [2193, 0]
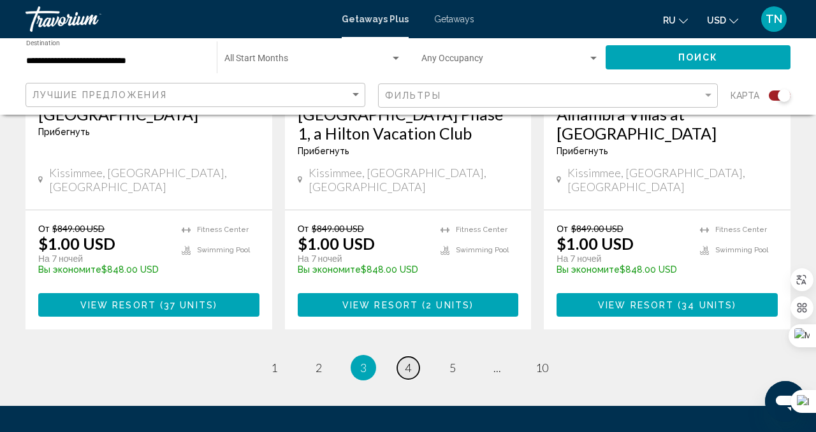
click at [408, 361] on span "4" at bounding box center [408, 368] width 6 height 14
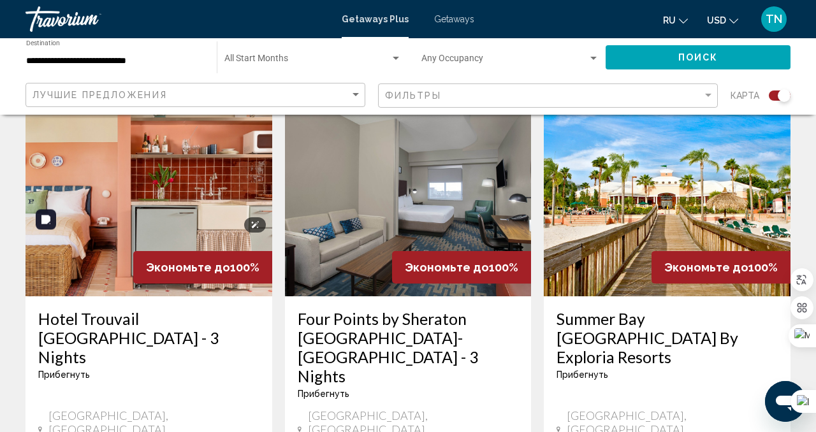
scroll to position [1892, 0]
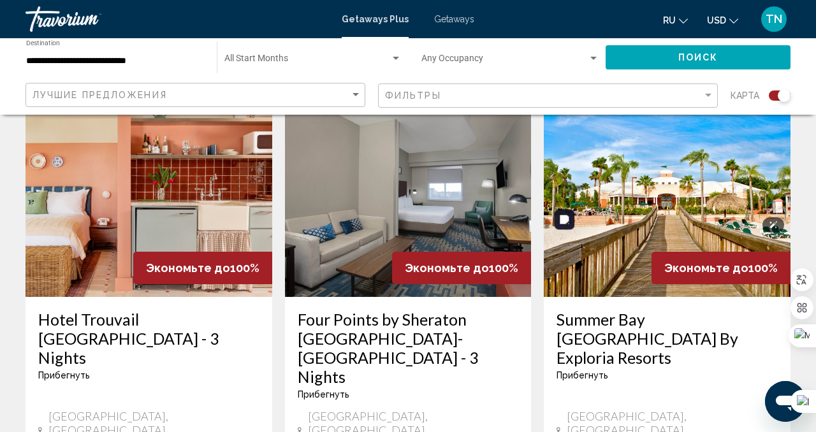
click at [623, 131] on img "Main content" at bounding box center [667, 195] width 247 height 204
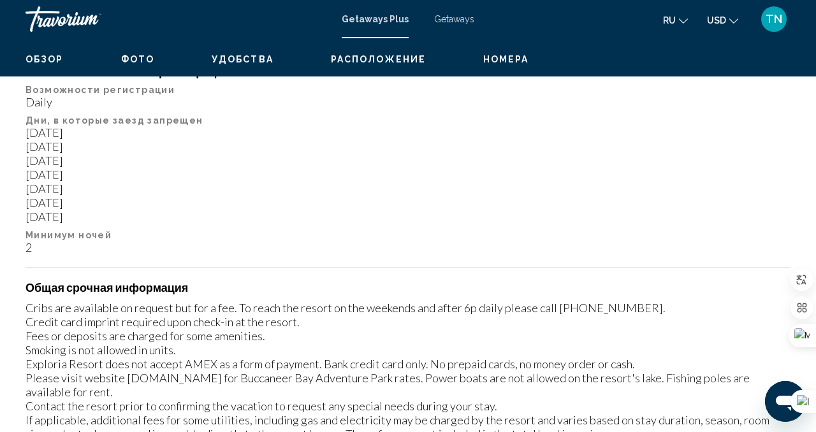
scroll to position [125, 0]
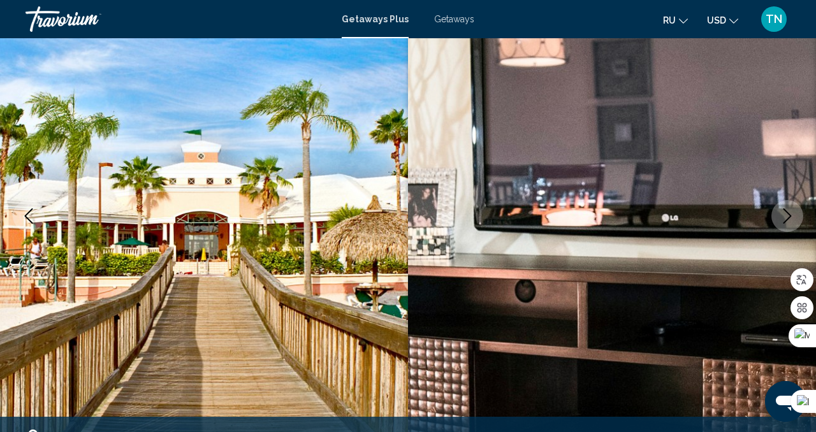
click at [789, 217] on icon "Next image" at bounding box center [788, 216] width 8 height 15
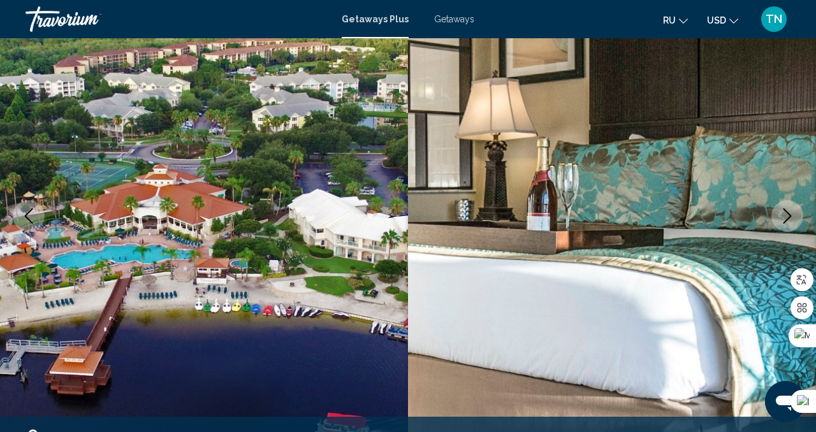
click at [789, 217] on icon "Next image" at bounding box center [788, 216] width 8 height 15
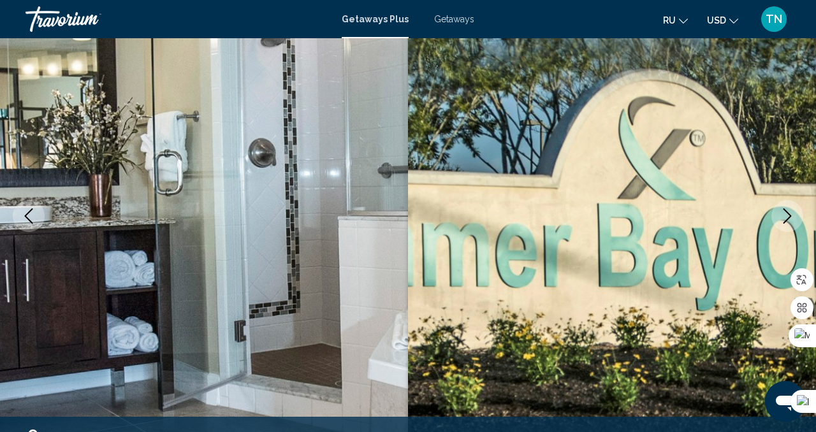
click at [789, 217] on icon "Next image" at bounding box center [788, 216] width 8 height 15
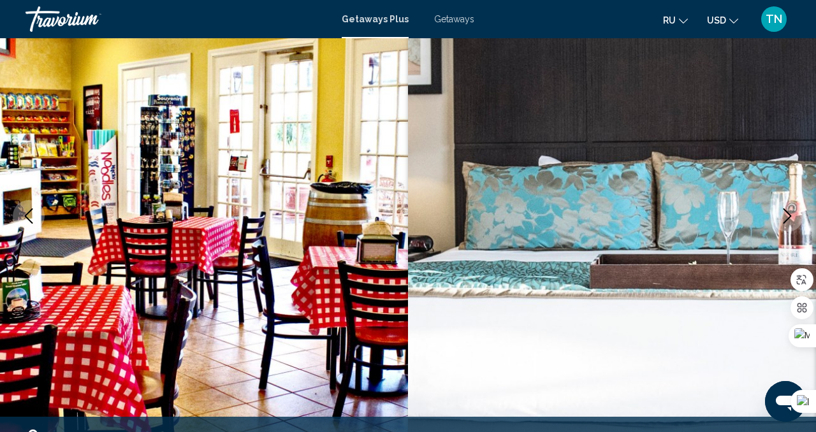
click at [789, 217] on icon "Next image" at bounding box center [788, 216] width 8 height 15
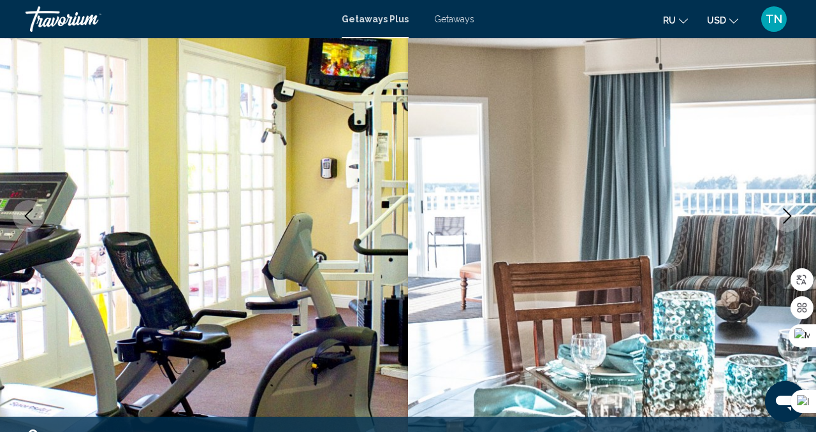
click at [789, 217] on icon "Next image" at bounding box center [788, 216] width 8 height 15
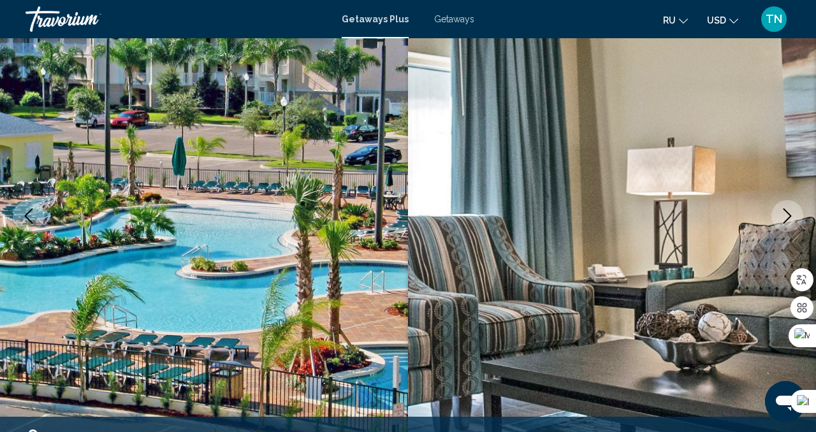
click at [789, 217] on icon "Next image" at bounding box center [788, 216] width 8 height 15
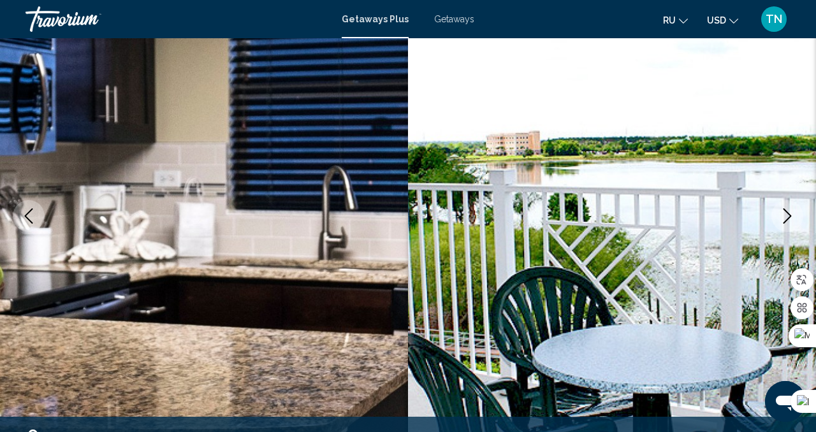
click at [789, 217] on icon "Next image" at bounding box center [788, 216] width 8 height 15
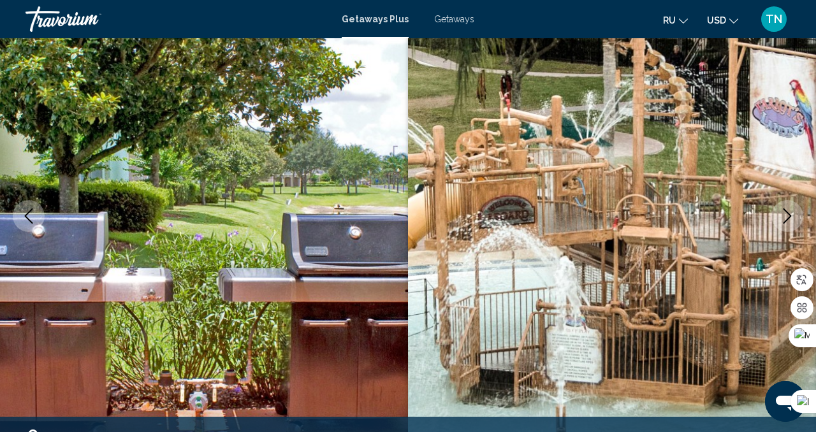
click at [789, 217] on icon "Next image" at bounding box center [788, 216] width 8 height 15
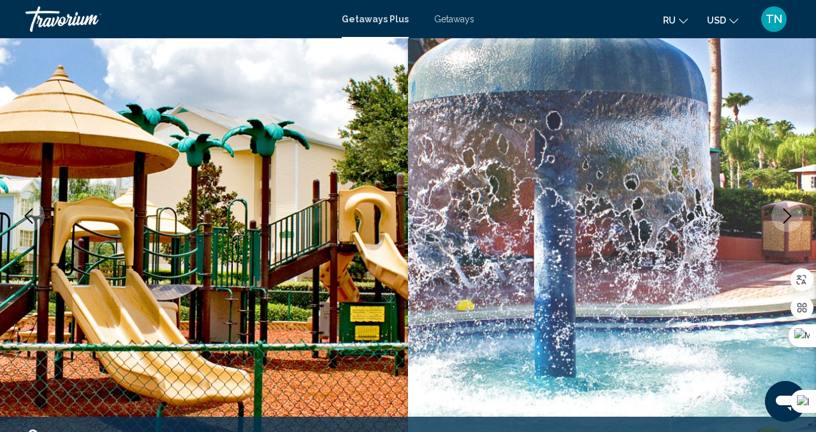
click at [789, 217] on icon "Next image" at bounding box center [788, 216] width 8 height 15
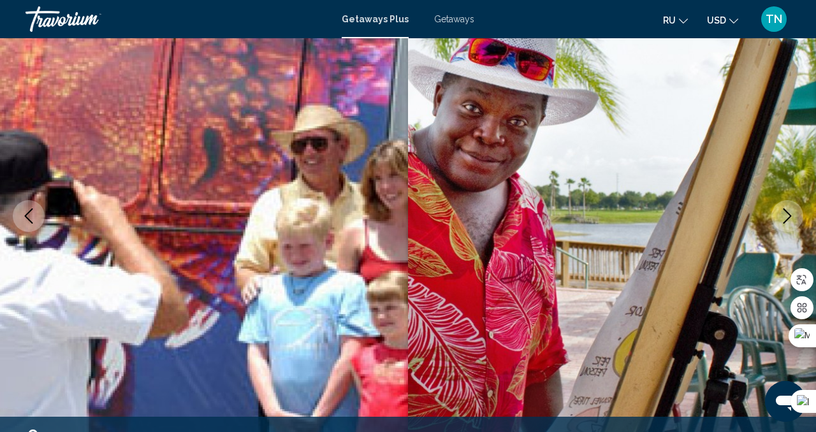
click at [789, 217] on icon "Next image" at bounding box center [788, 216] width 8 height 15
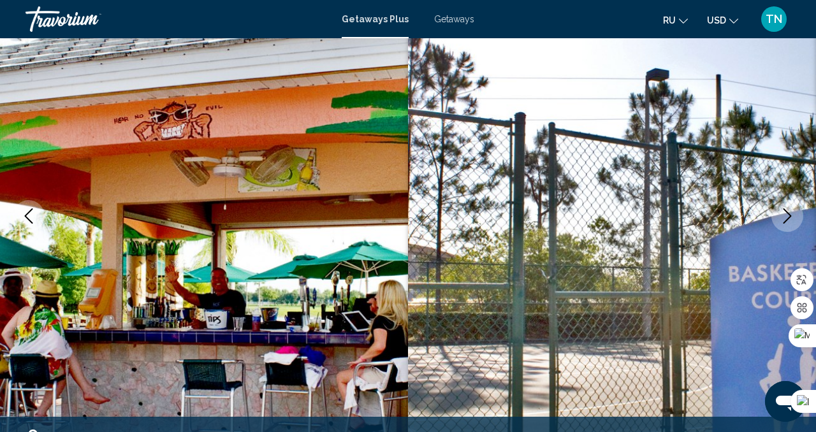
click at [789, 217] on icon "Next image" at bounding box center [788, 216] width 8 height 15
